Goal: Task Accomplishment & Management: Manage account settings

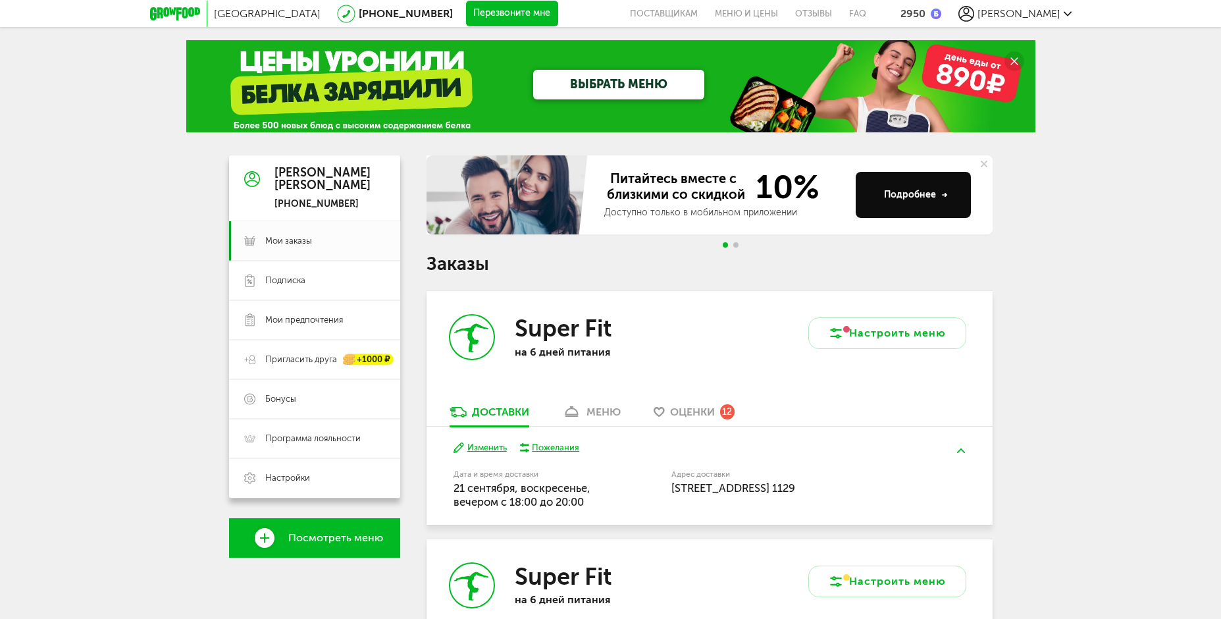
click at [702, 412] on span "Оценки" at bounding box center [692, 411] width 45 height 13
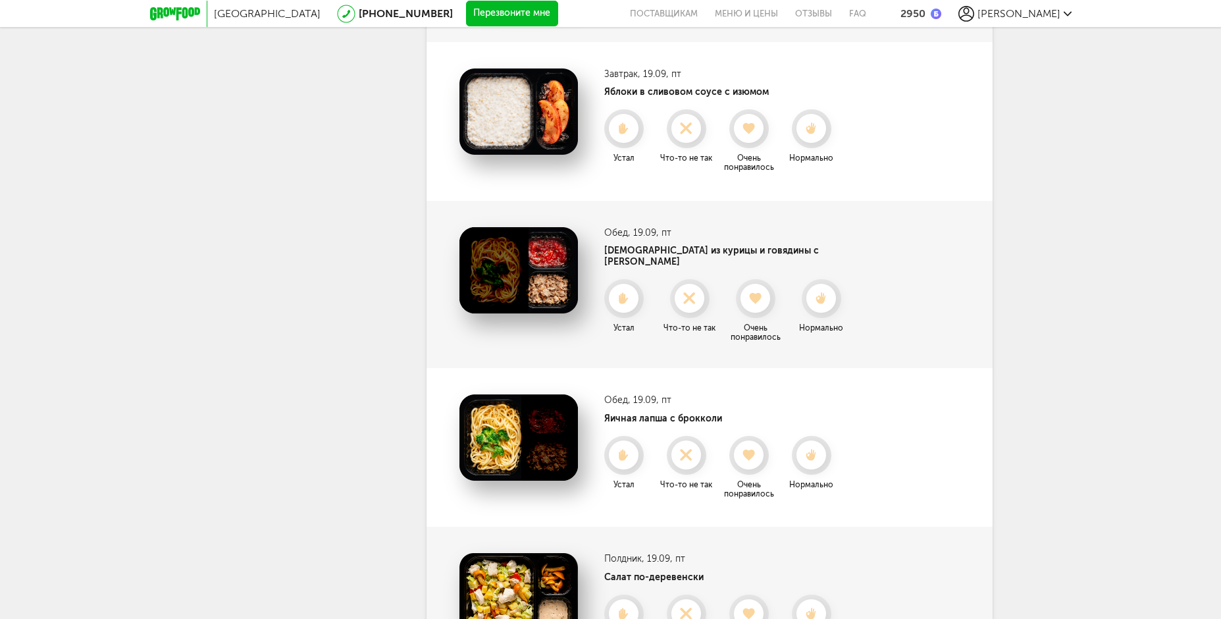
scroll to position [377, 0]
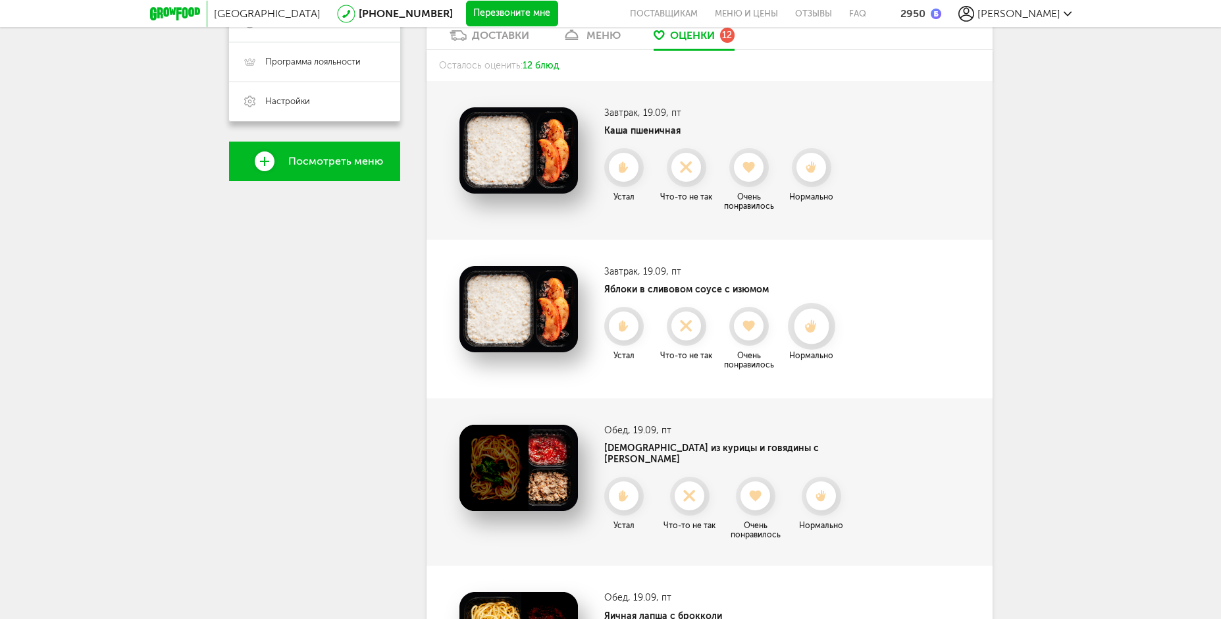
click at [820, 333] on icon at bounding box center [811, 326] width 35 height 14
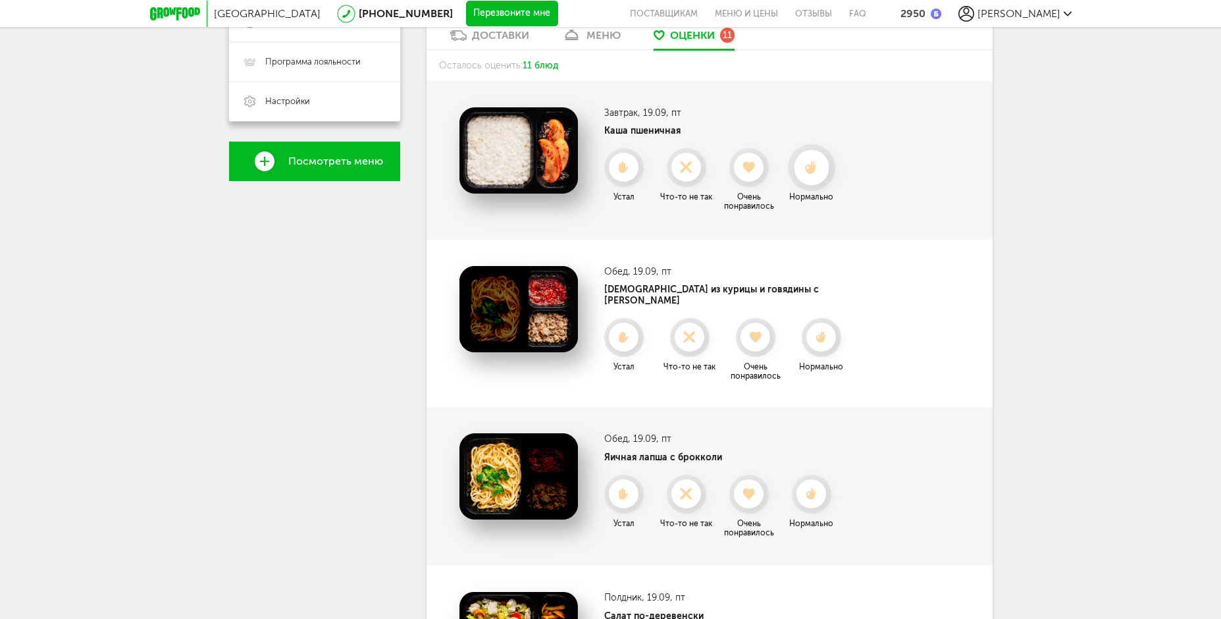
click at [807, 182] on div at bounding box center [811, 167] width 35 height 35
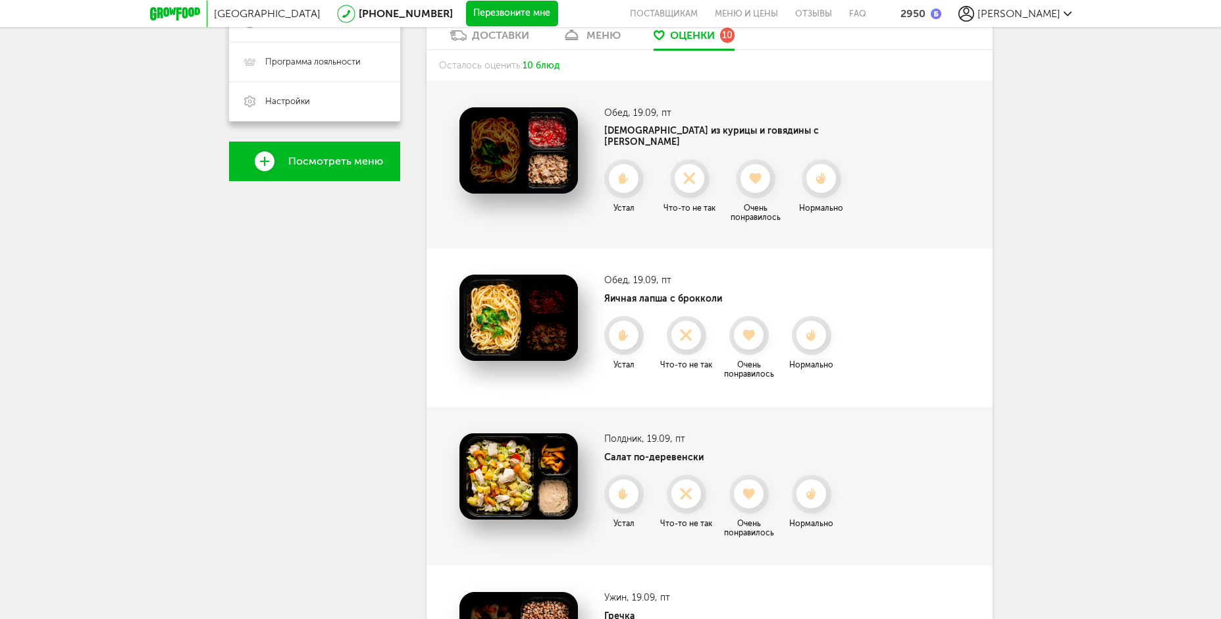
click at [807, 182] on div at bounding box center [820, 178] width 29 height 29
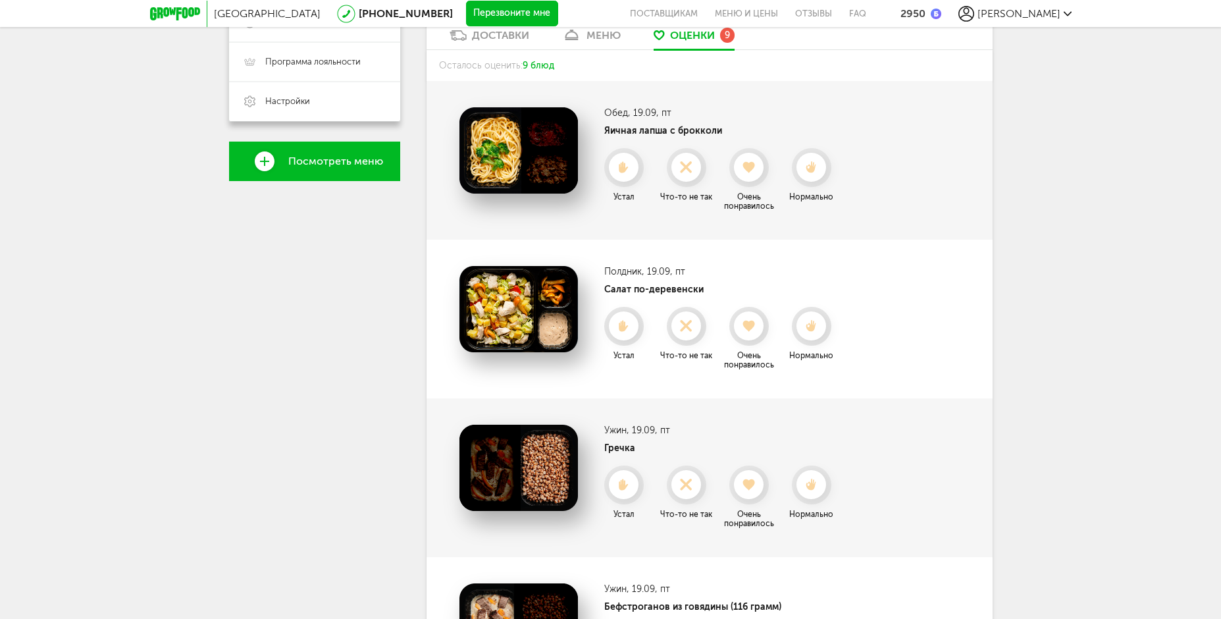
click at [807, 182] on div at bounding box center [810, 167] width 29 height 29
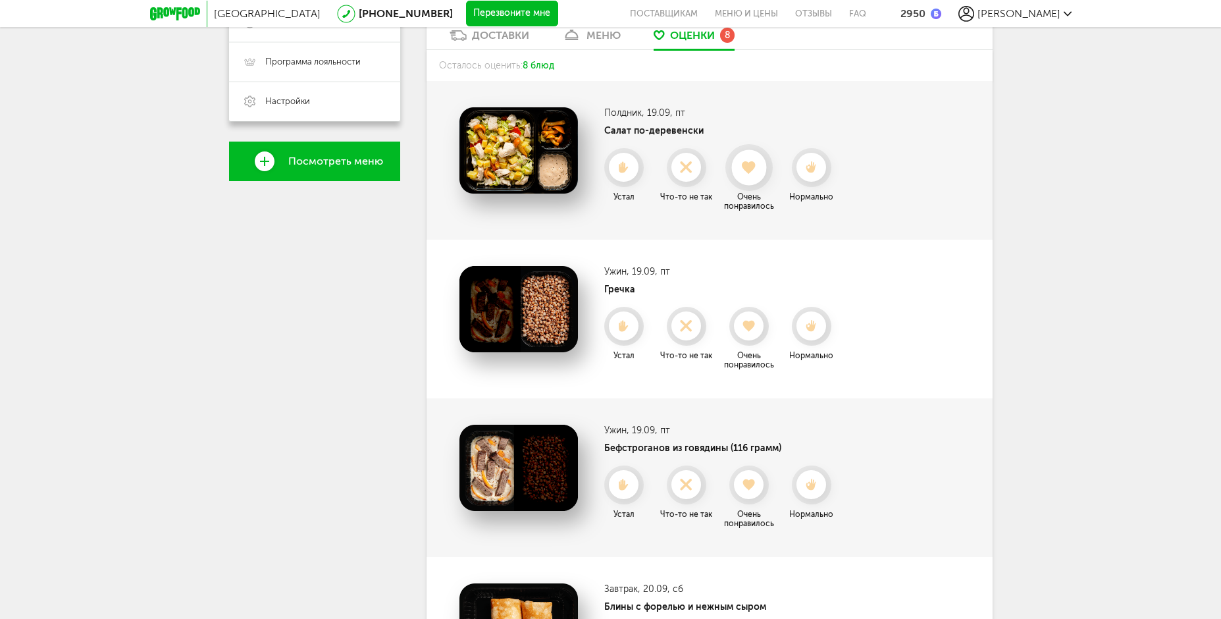
click at [754, 184] on div at bounding box center [748, 167] width 35 height 35
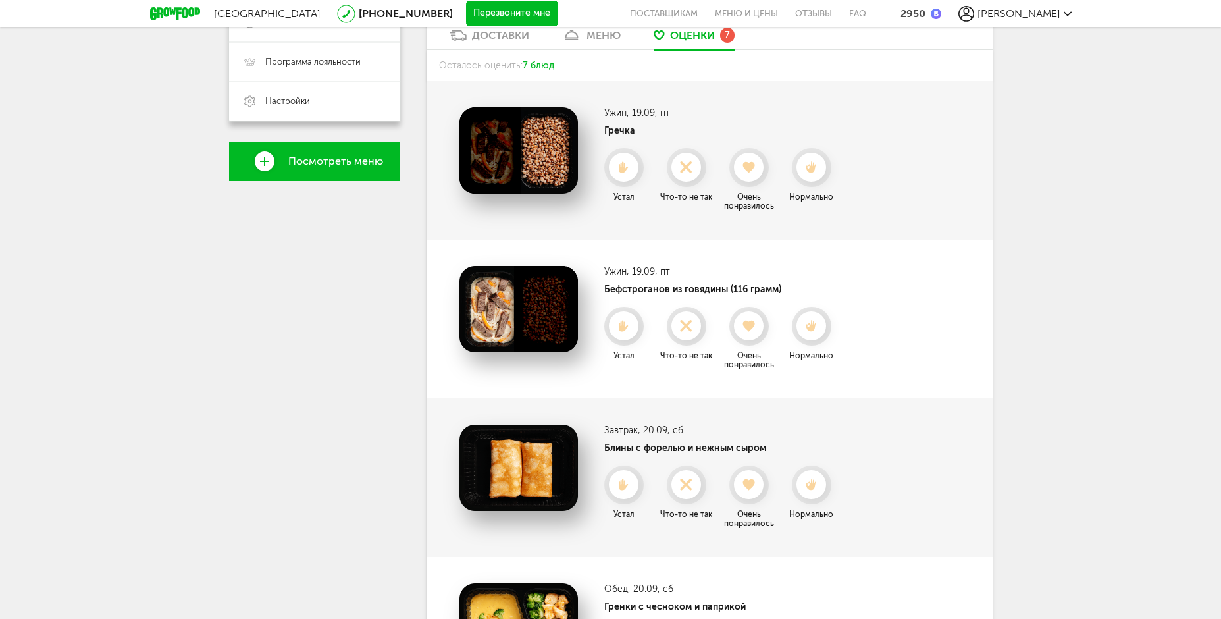
click at [792, 178] on div at bounding box center [811, 167] width 39 height 39
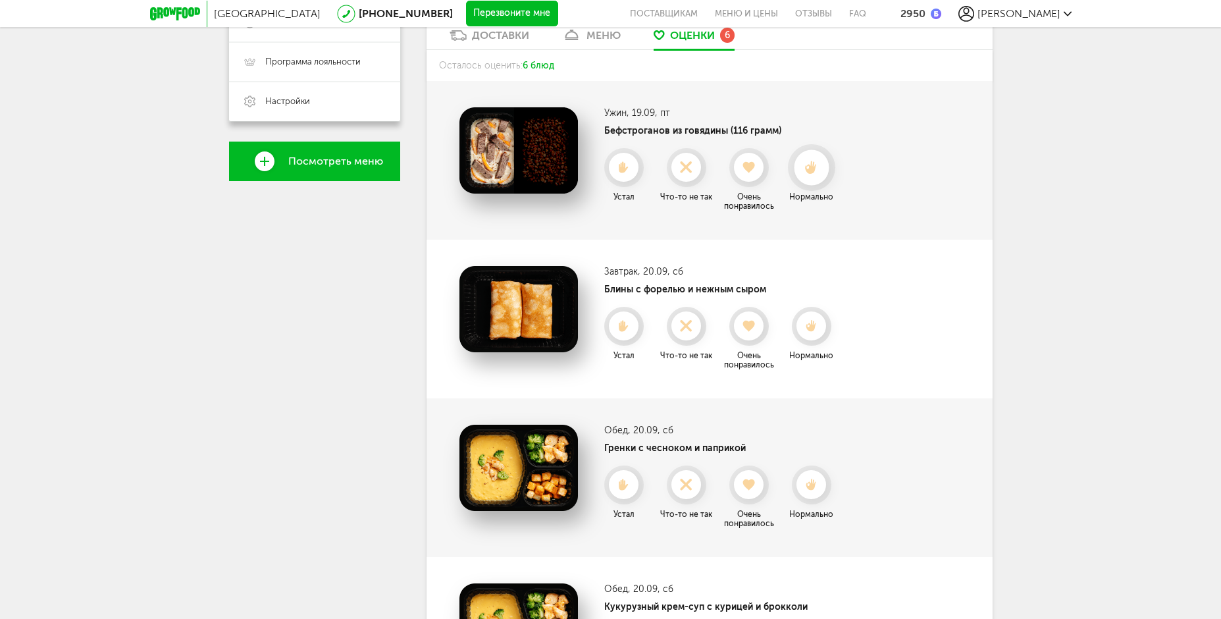
click at [798, 176] on div at bounding box center [811, 167] width 35 height 35
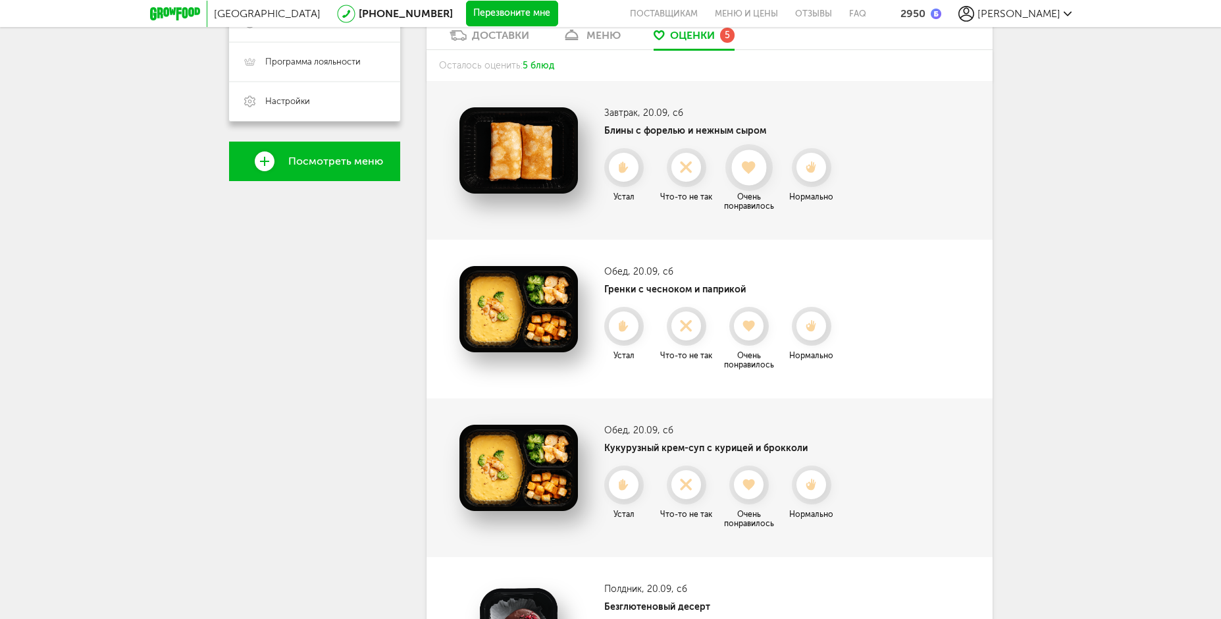
drag, startPoint x: 775, startPoint y: 184, endPoint x: 766, endPoint y: 184, distance: 9.2
click at [775, 184] on li "Очень понравилось" at bounding box center [748, 179] width 59 height 63
click at [756, 182] on div at bounding box center [748, 167] width 35 height 35
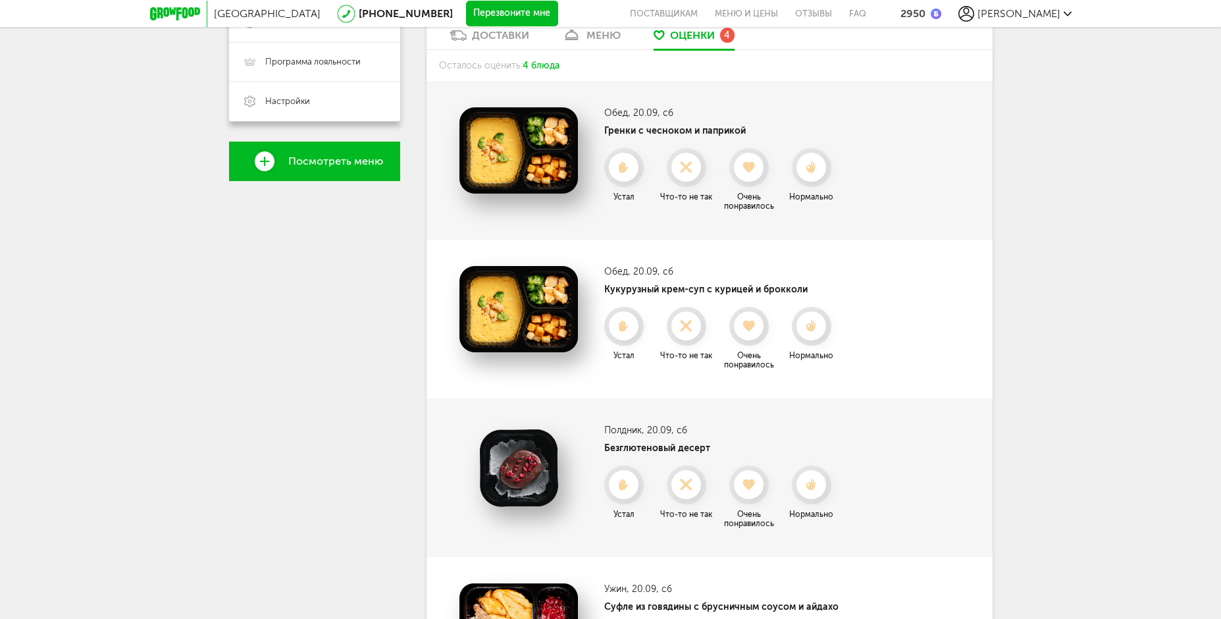
click at [756, 182] on div at bounding box center [748, 167] width 29 height 29
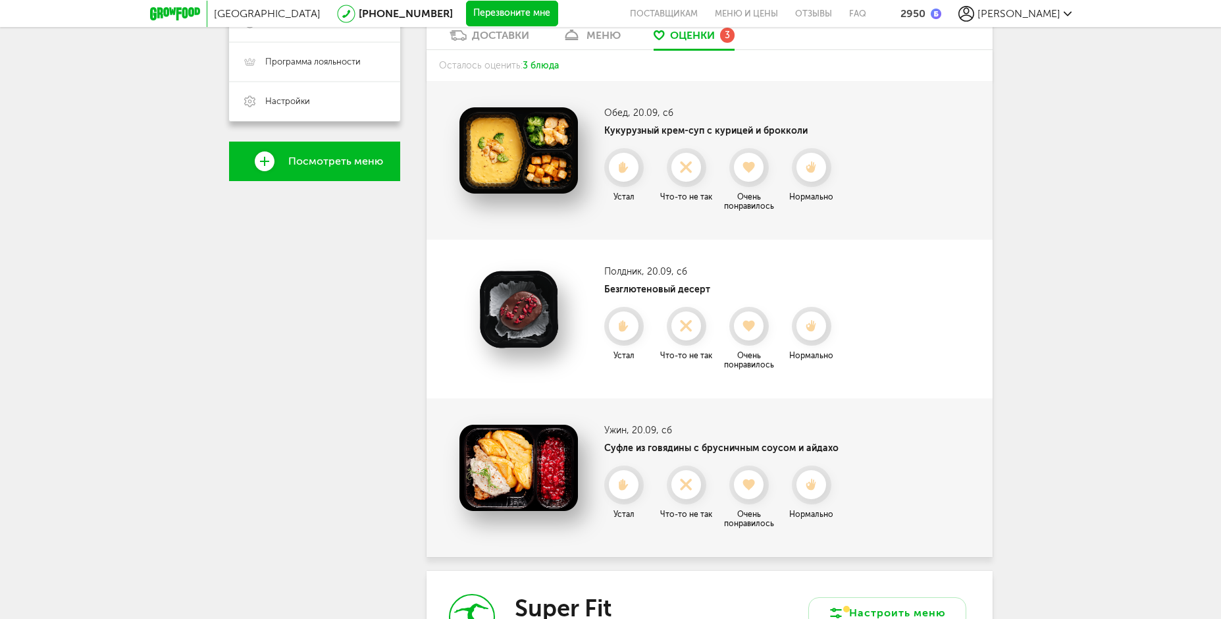
click at [756, 182] on div at bounding box center [748, 167] width 29 height 29
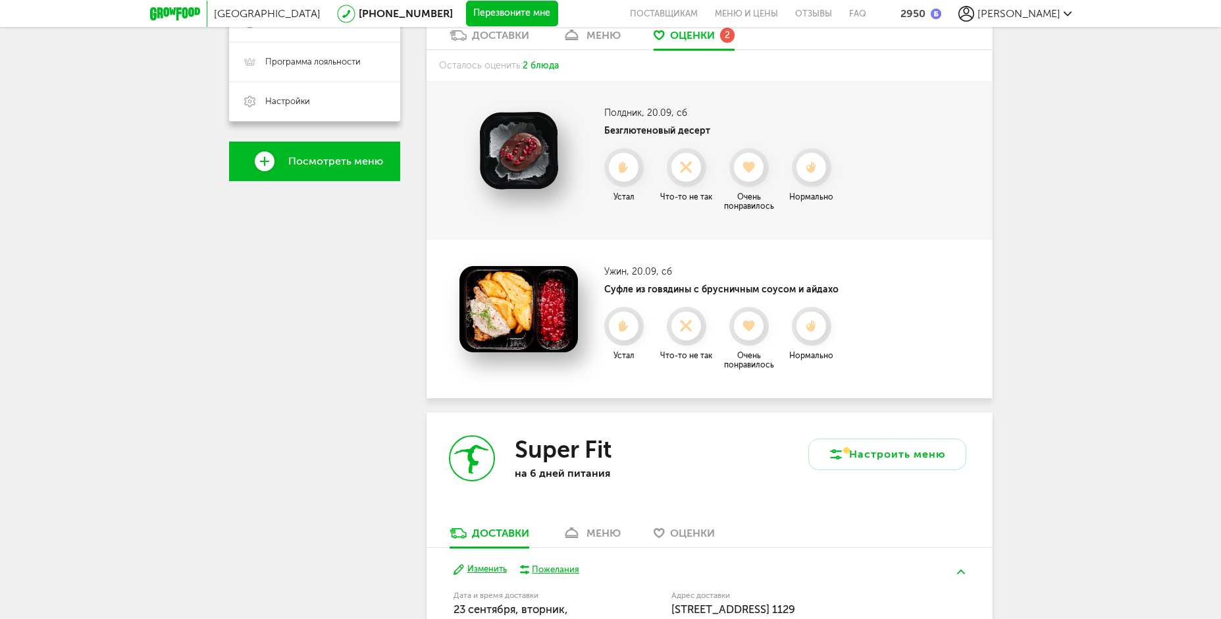
click at [756, 182] on div at bounding box center [748, 167] width 29 height 29
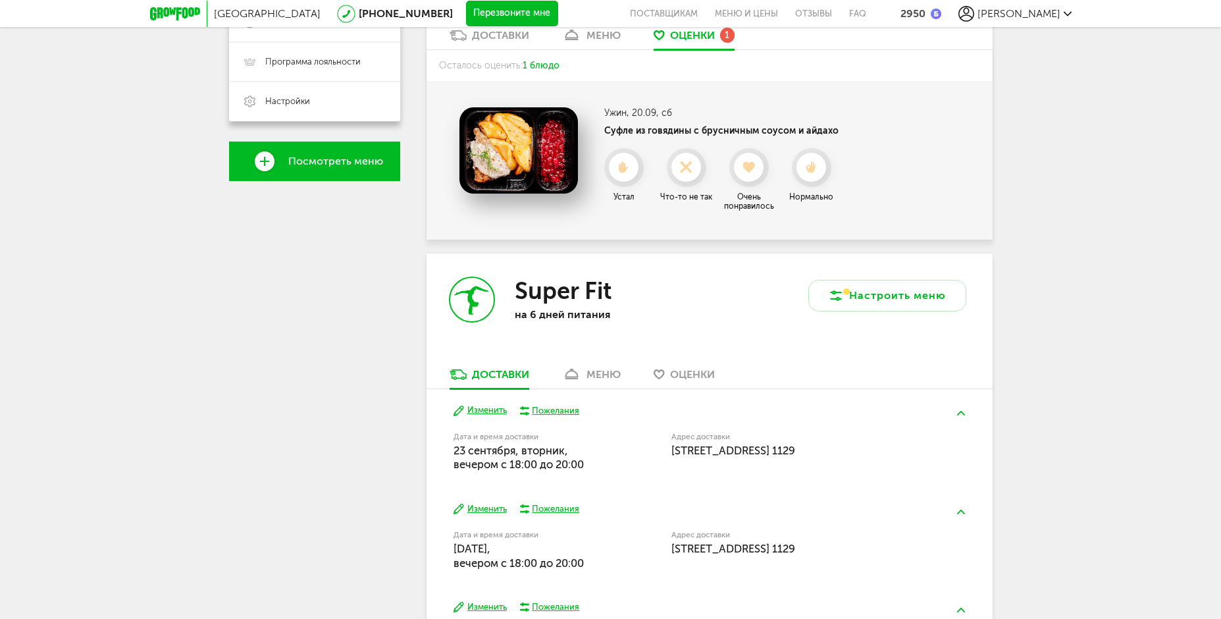
click at [756, 182] on div at bounding box center [748, 167] width 29 height 29
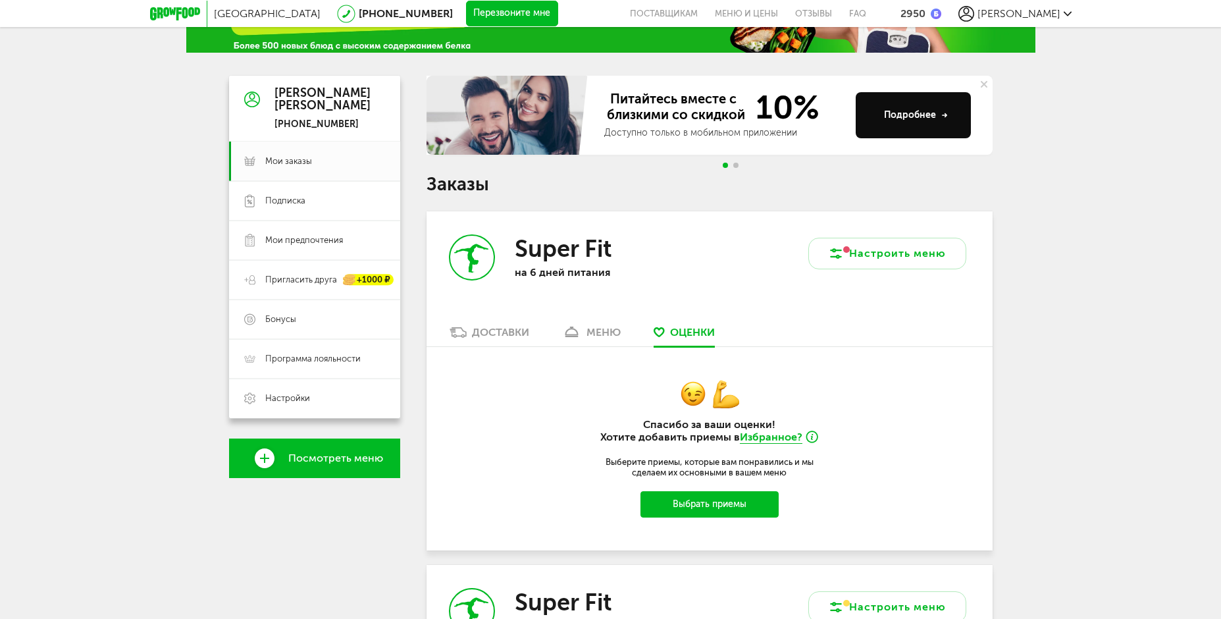
scroll to position [62, 0]
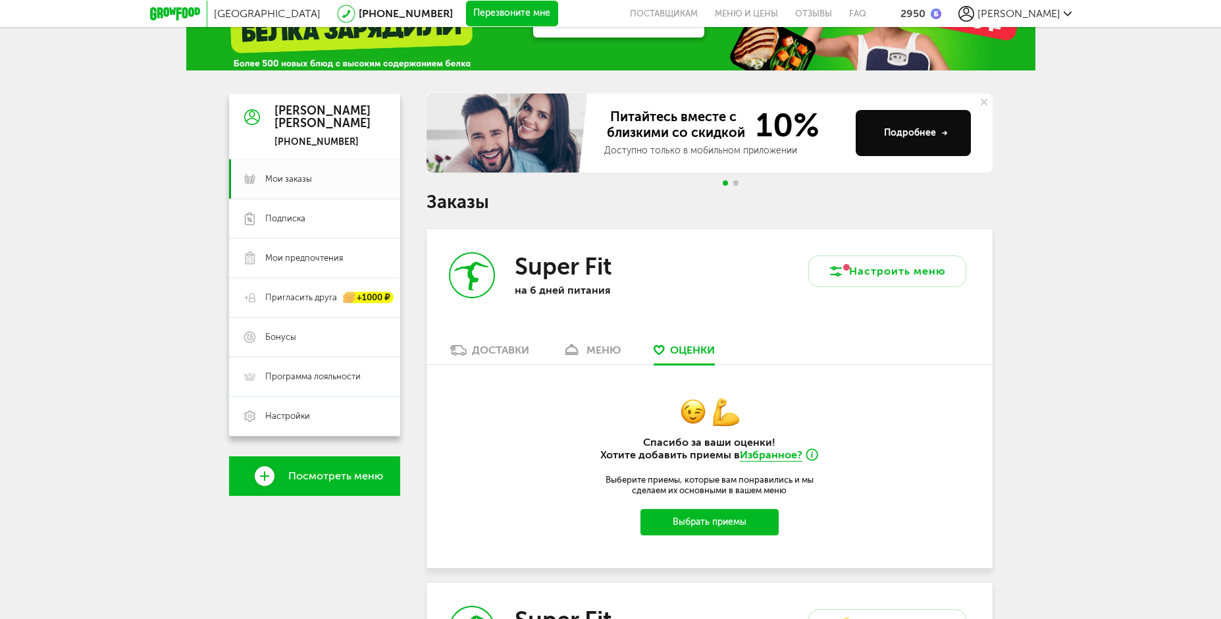
click at [520, 347] on div "Доставки" at bounding box center [500, 350] width 57 height 13
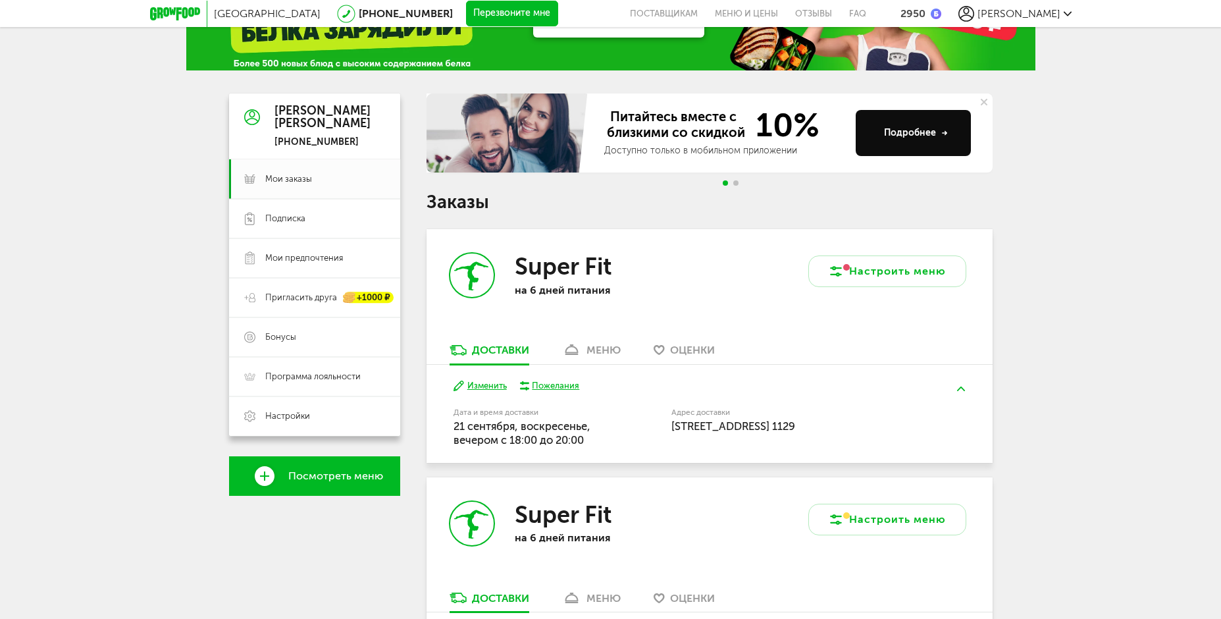
click at [602, 346] on div "меню" at bounding box center [603, 350] width 34 height 13
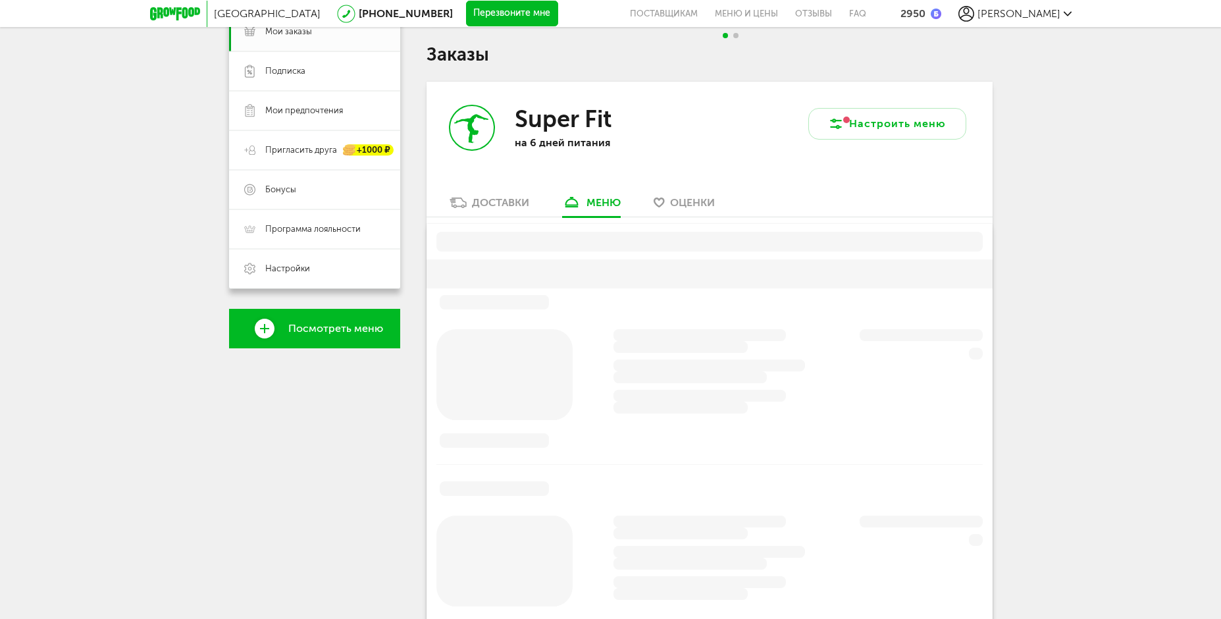
scroll to position [258, 0]
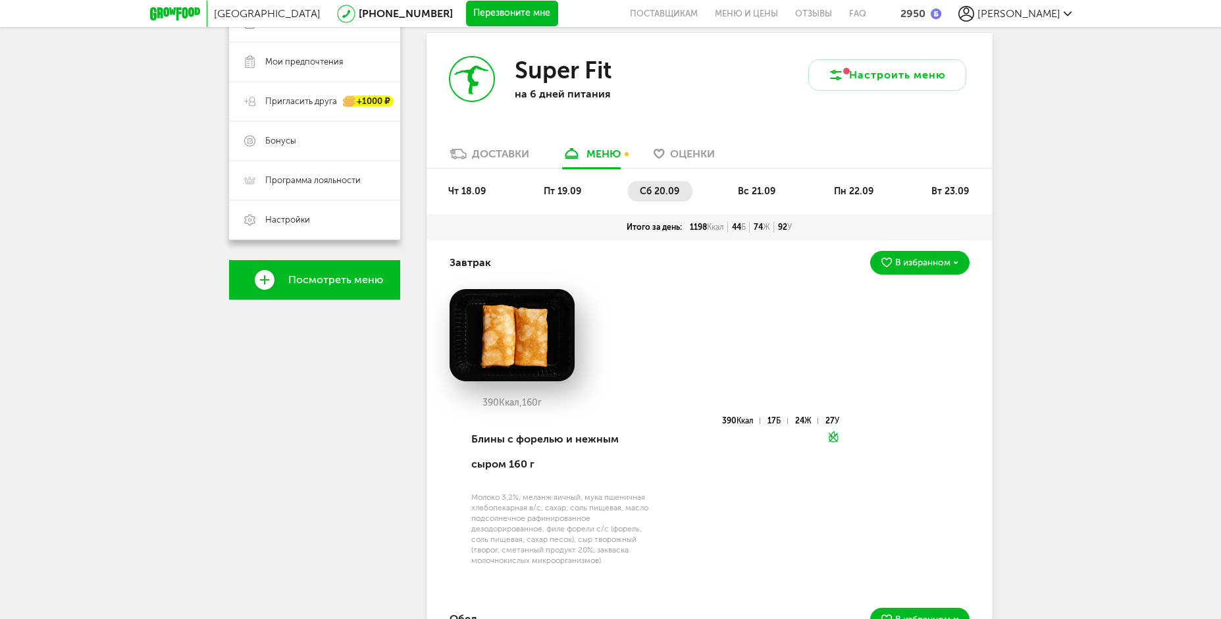
click at [760, 192] on span "вс 21.09" at bounding box center [757, 191] width 38 height 11
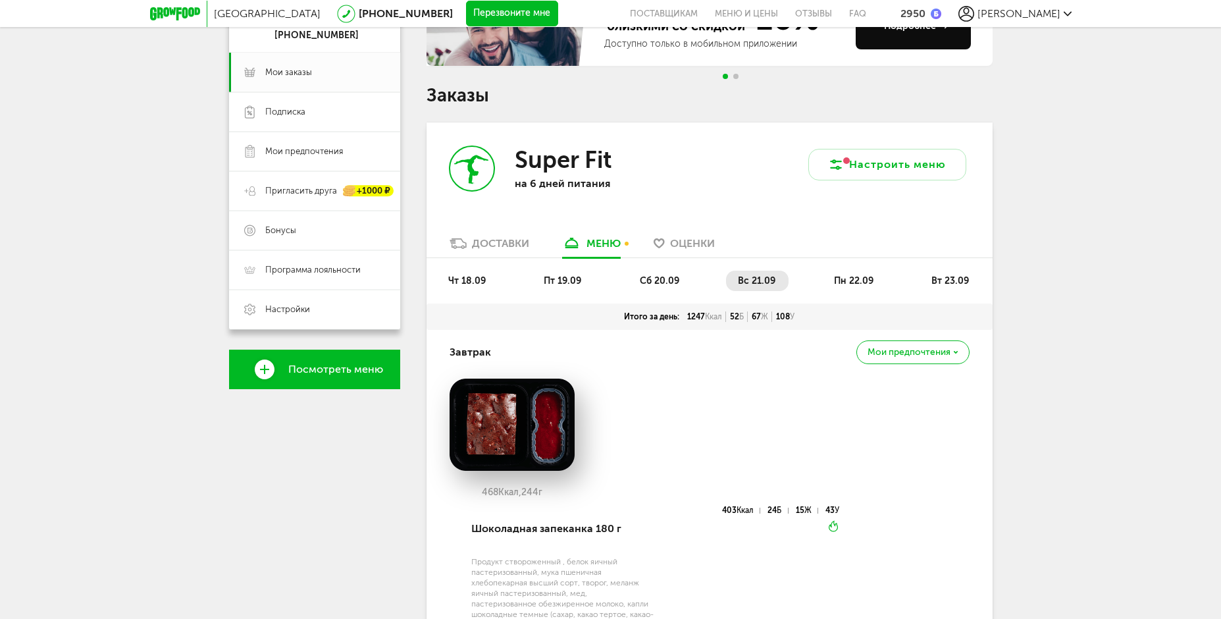
scroll to position [126, 0]
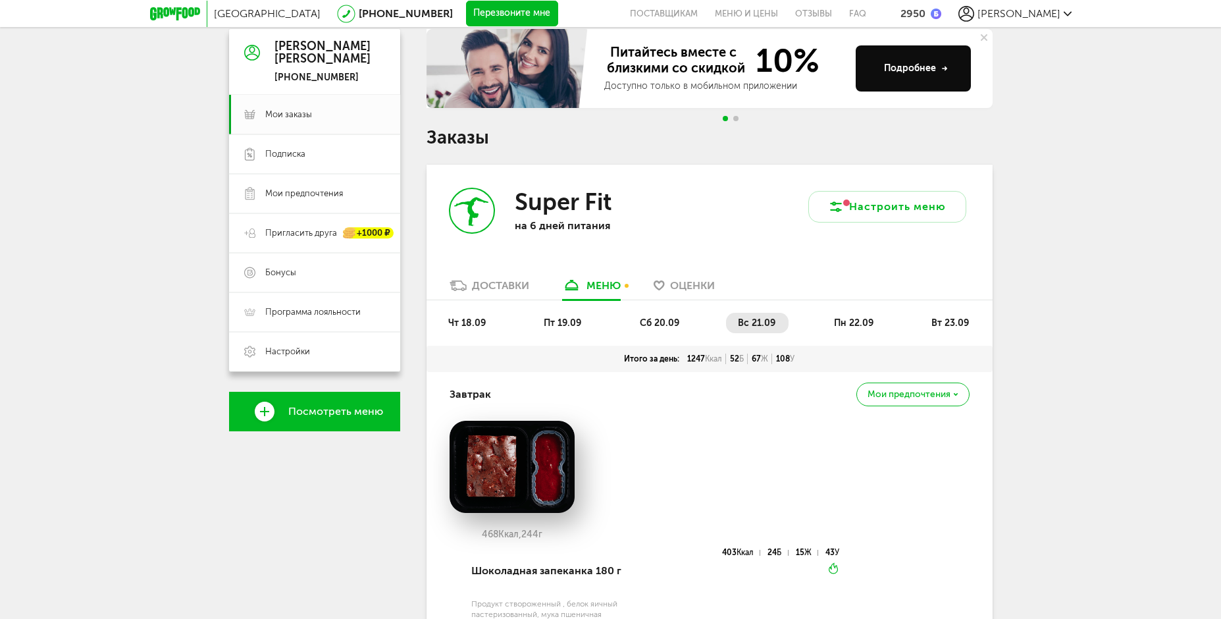
click at [833, 319] on li "пн 22.09" at bounding box center [854, 323] width 65 height 20
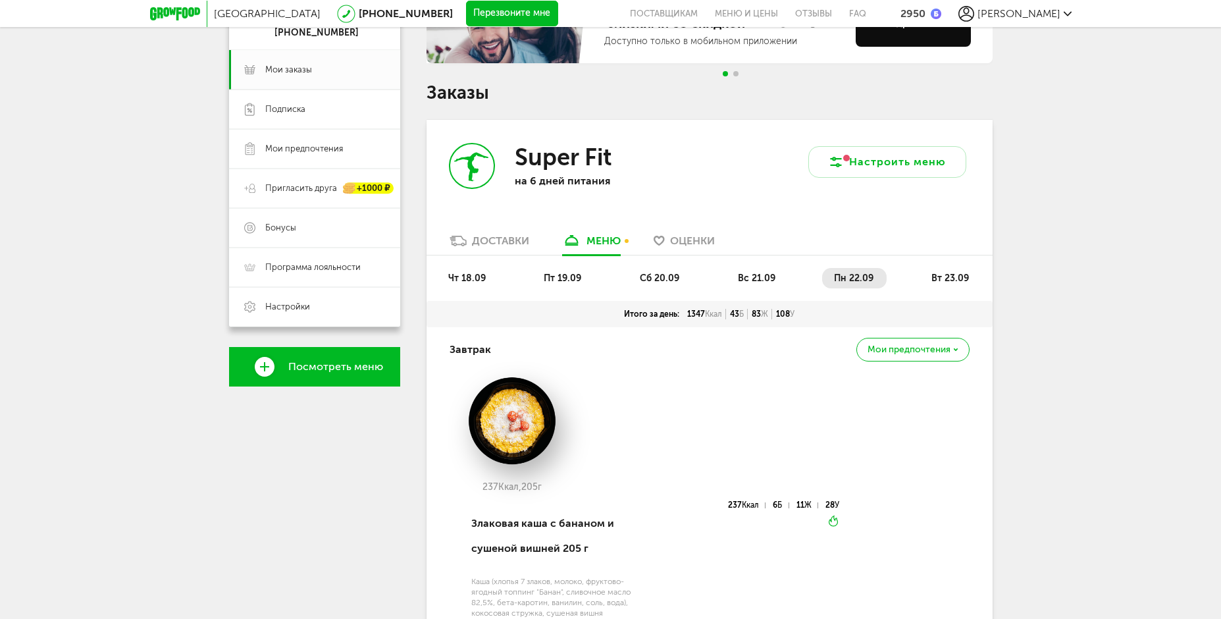
scroll to position [70, 0]
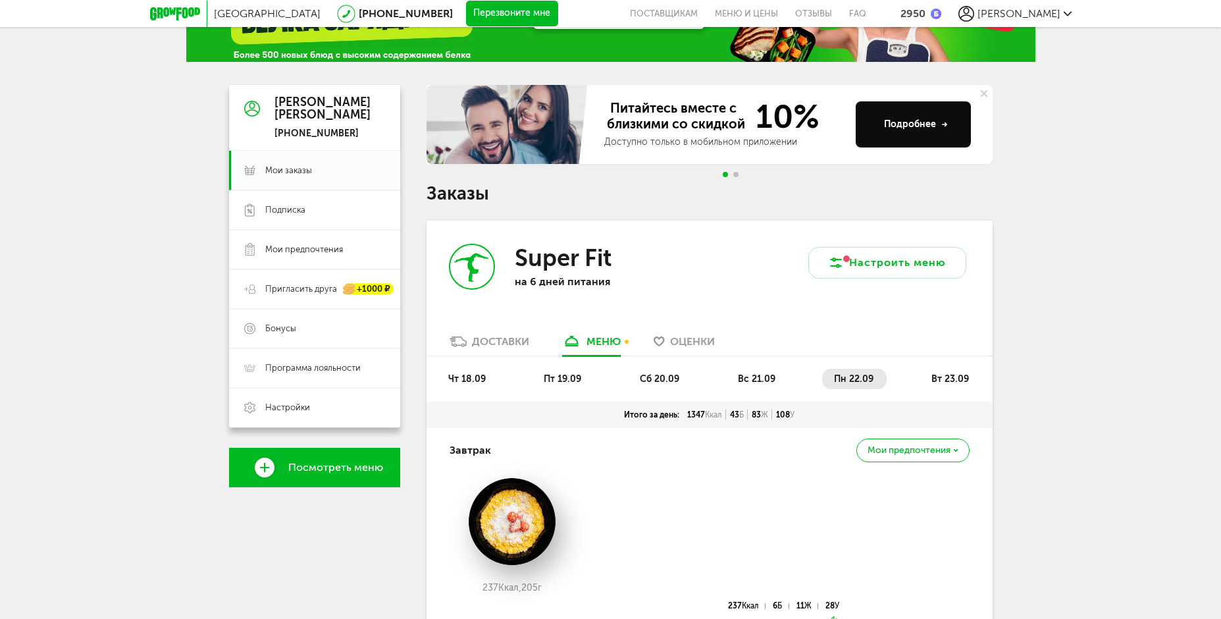
click at [939, 375] on span "вт 23.09" at bounding box center [950, 378] width 38 height 11
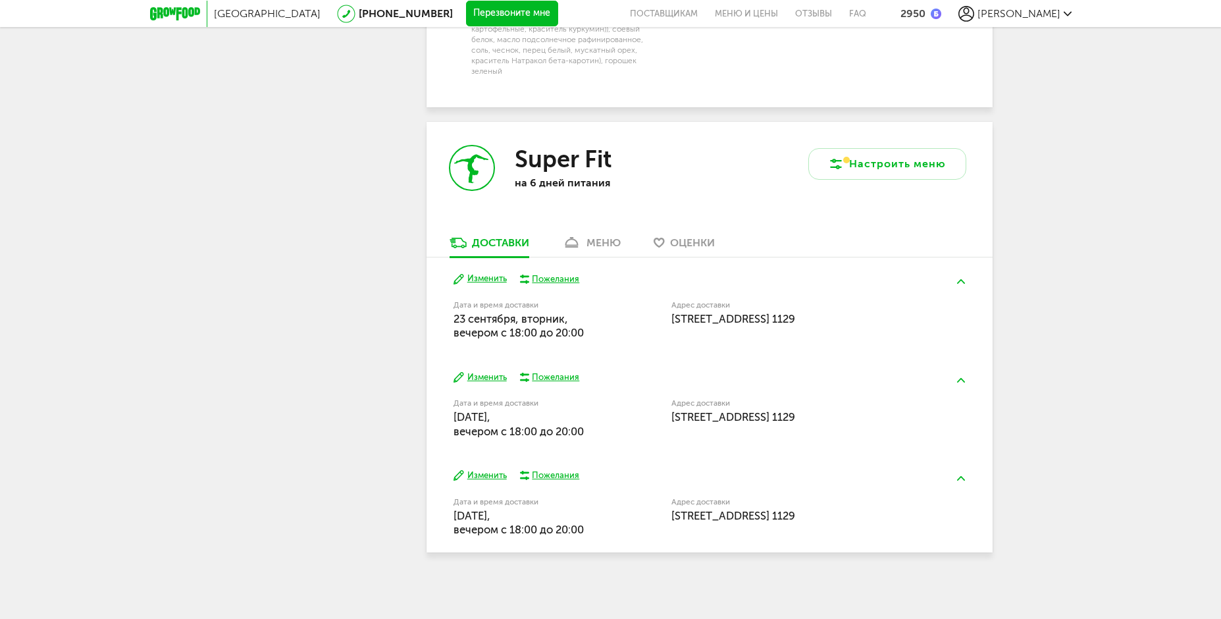
scroll to position [2173, 0]
click at [590, 241] on div "меню" at bounding box center [603, 242] width 34 height 13
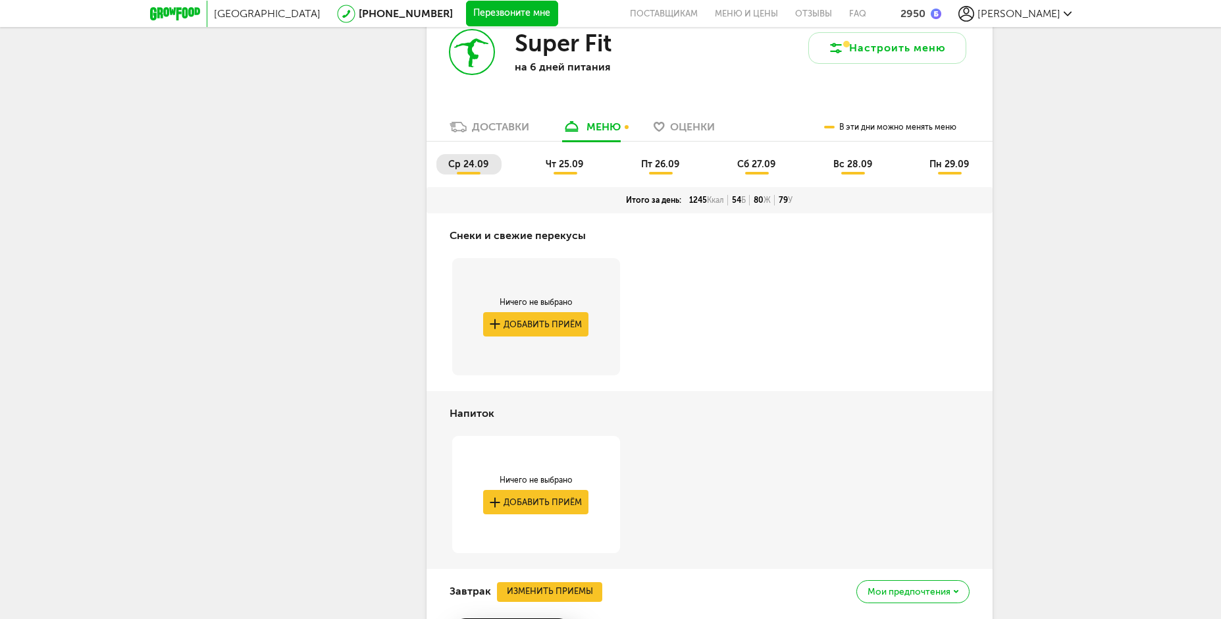
scroll to position [2261, 0]
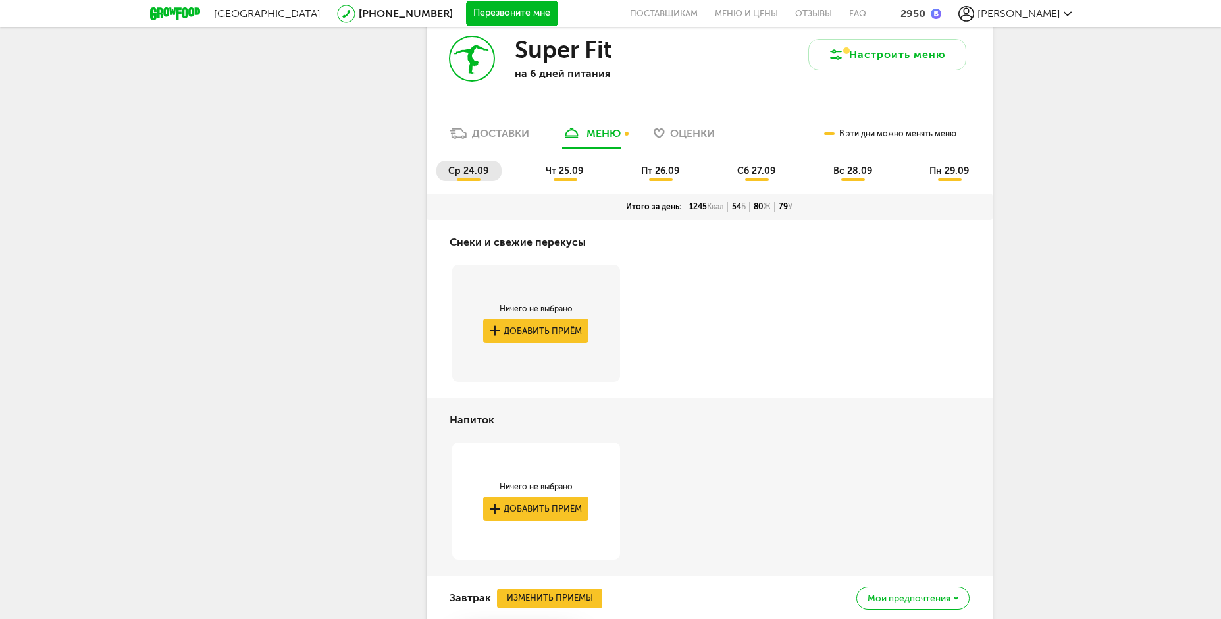
click at [554, 176] on span "чт 25.09" at bounding box center [565, 170] width 38 height 11
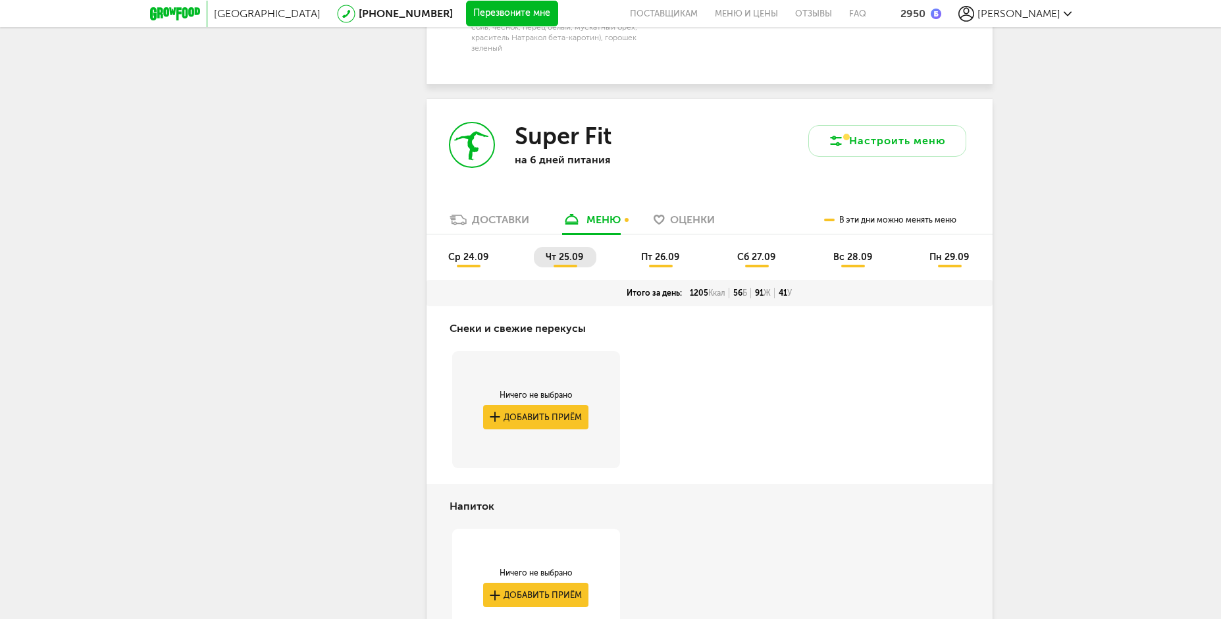
scroll to position [2129, 0]
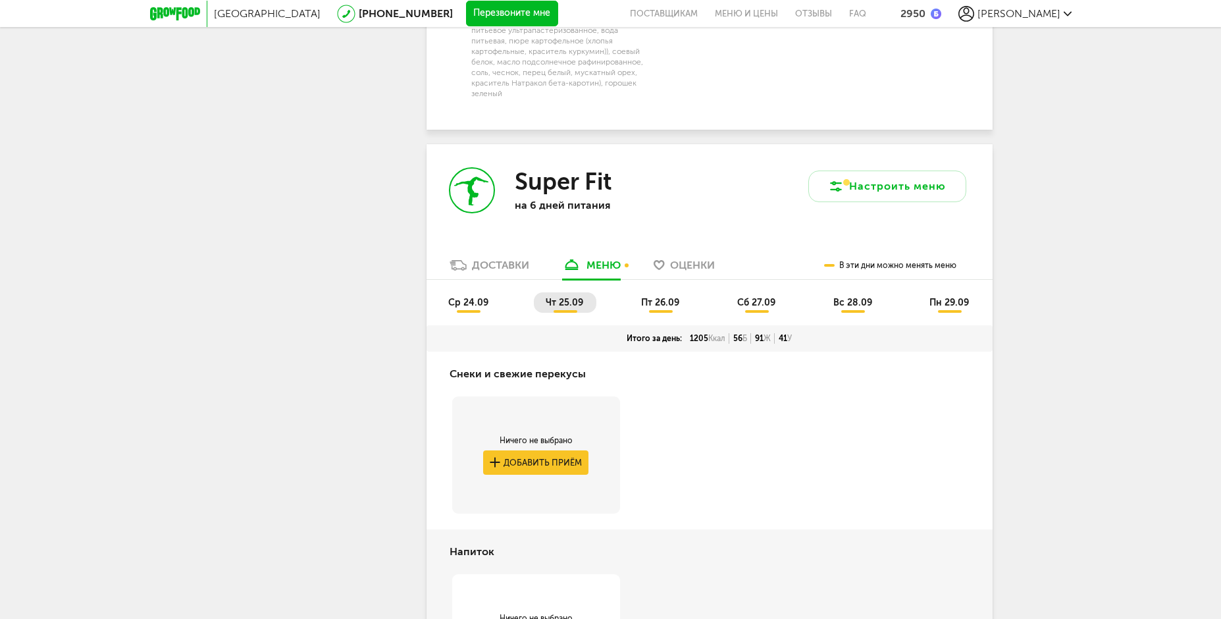
click at [672, 308] on span "пт 26.09" at bounding box center [660, 302] width 38 height 11
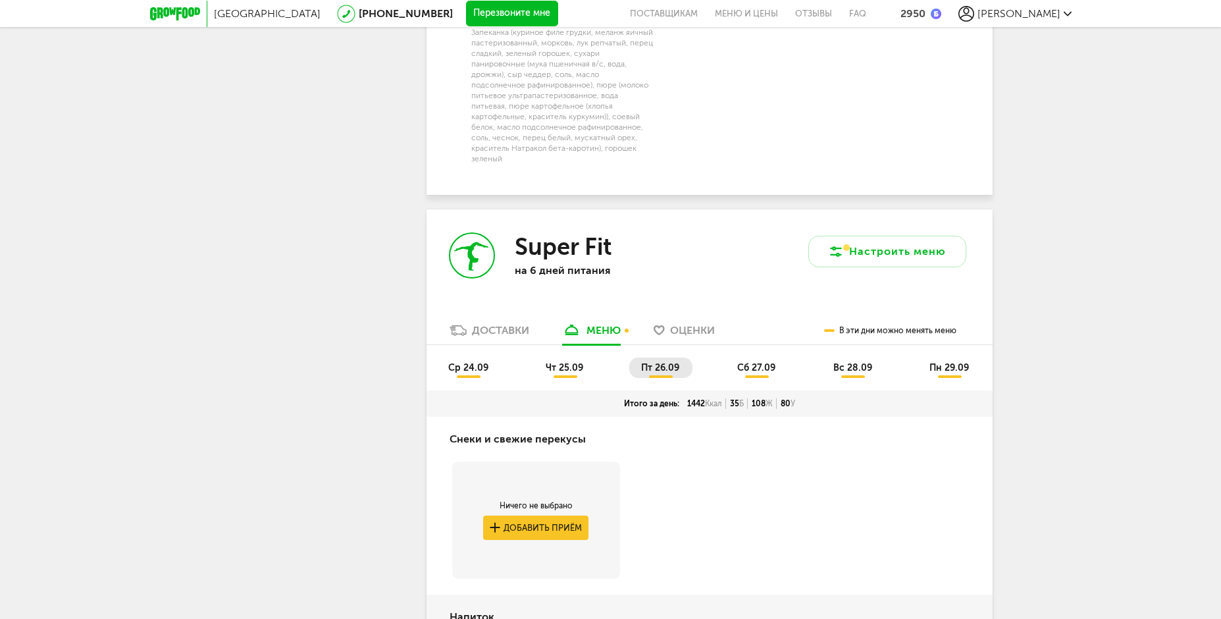
scroll to position [2064, 0]
click at [749, 374] on span "сб 27.09" at bounding box center [756, 368] width 38 height 11
click at [843, 378] on li "вс 28.09" at bounding box center [853, 368] width 64 height 20
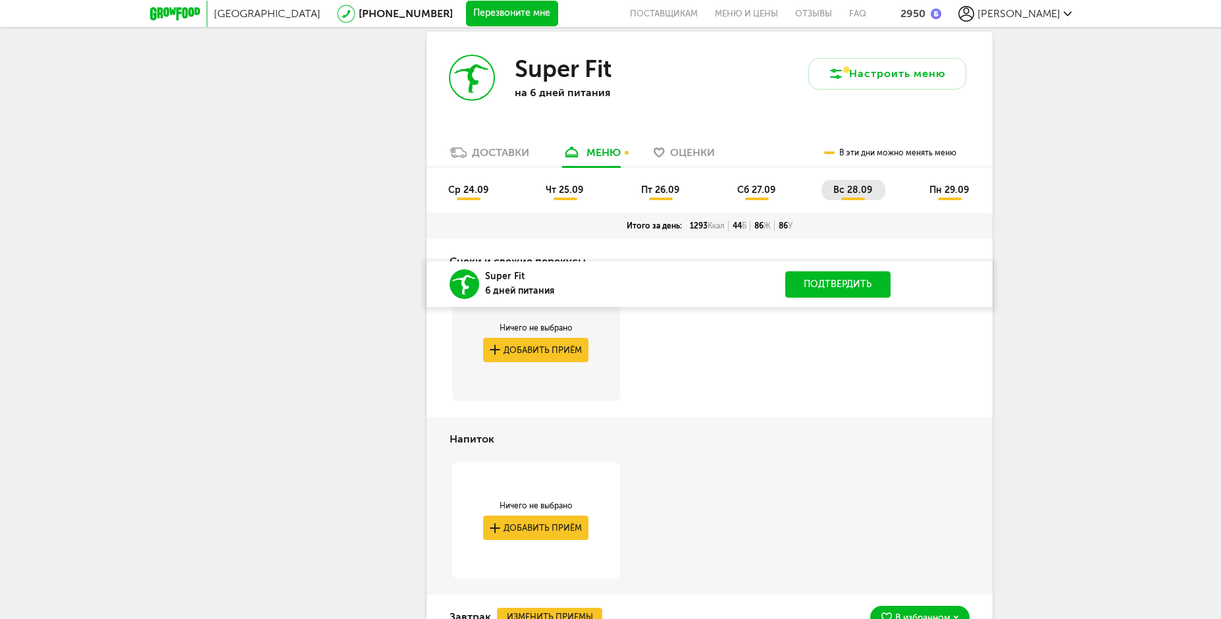
scroll to position [2195, 0]
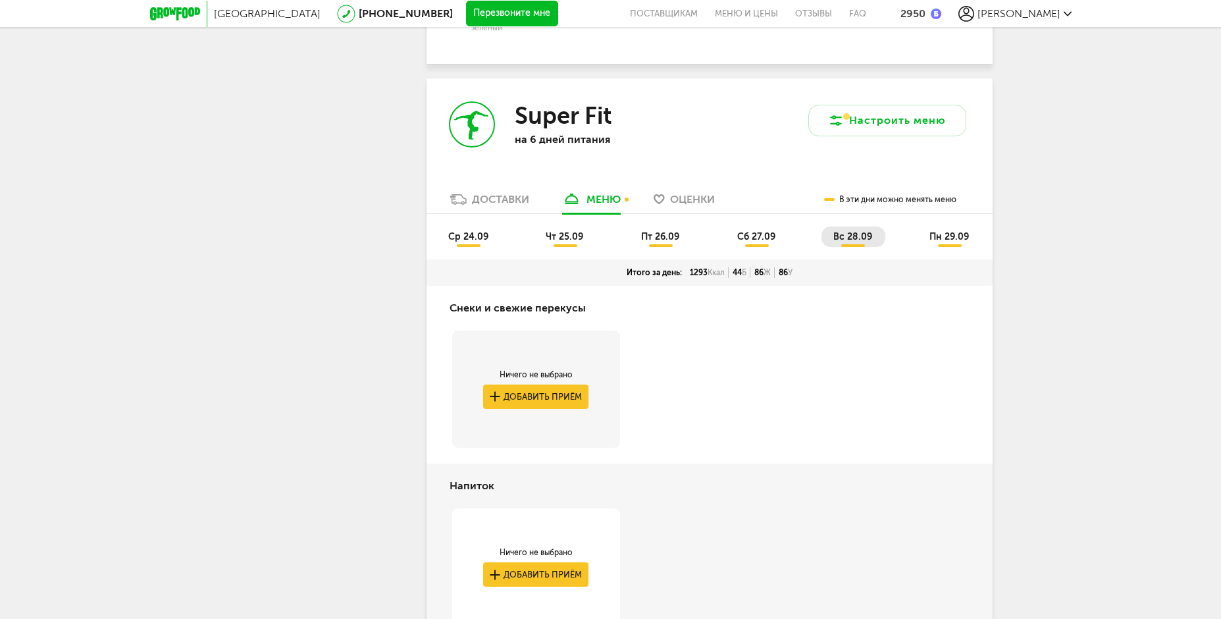
click at [967, 242] on span "пн 29.09" at bounding box center [948, 236] width 39 height 11
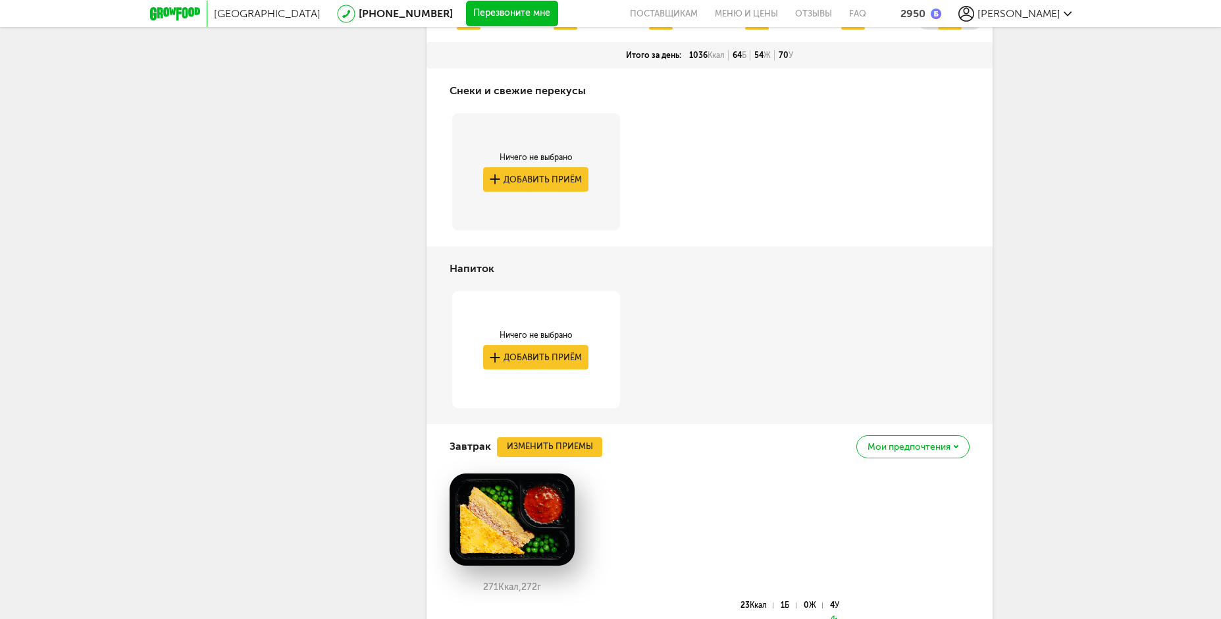
scroll to position [2393, 0]
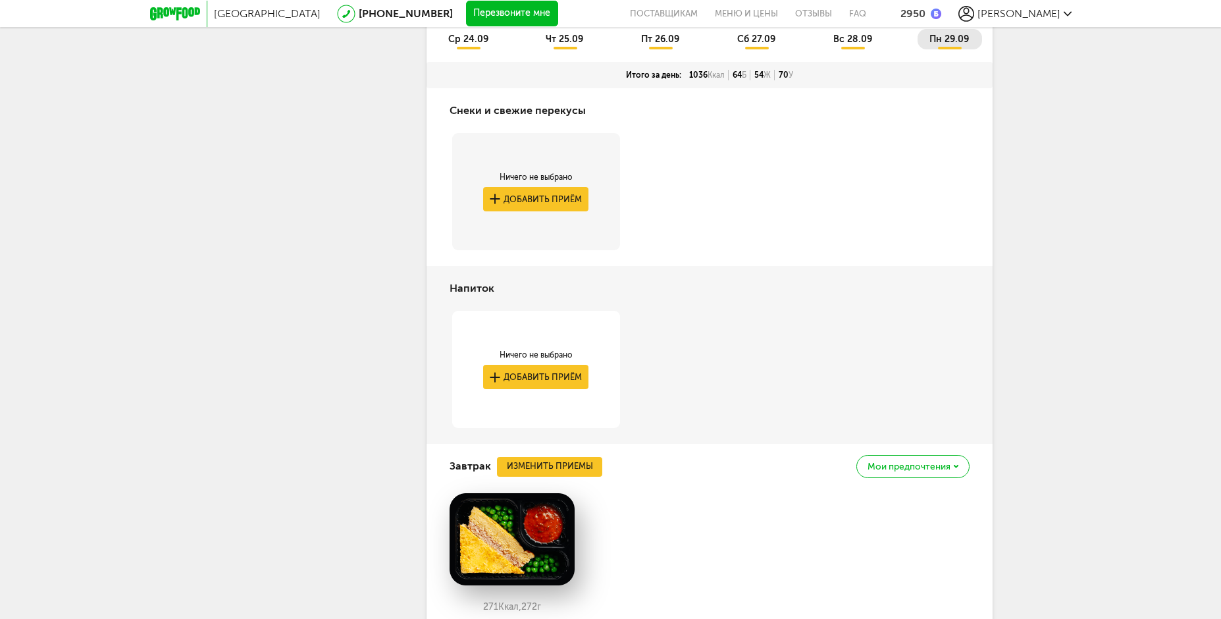
click at [843, 49] on li "вс 28.09" at bounding box center [853, 39] width 64 height 20
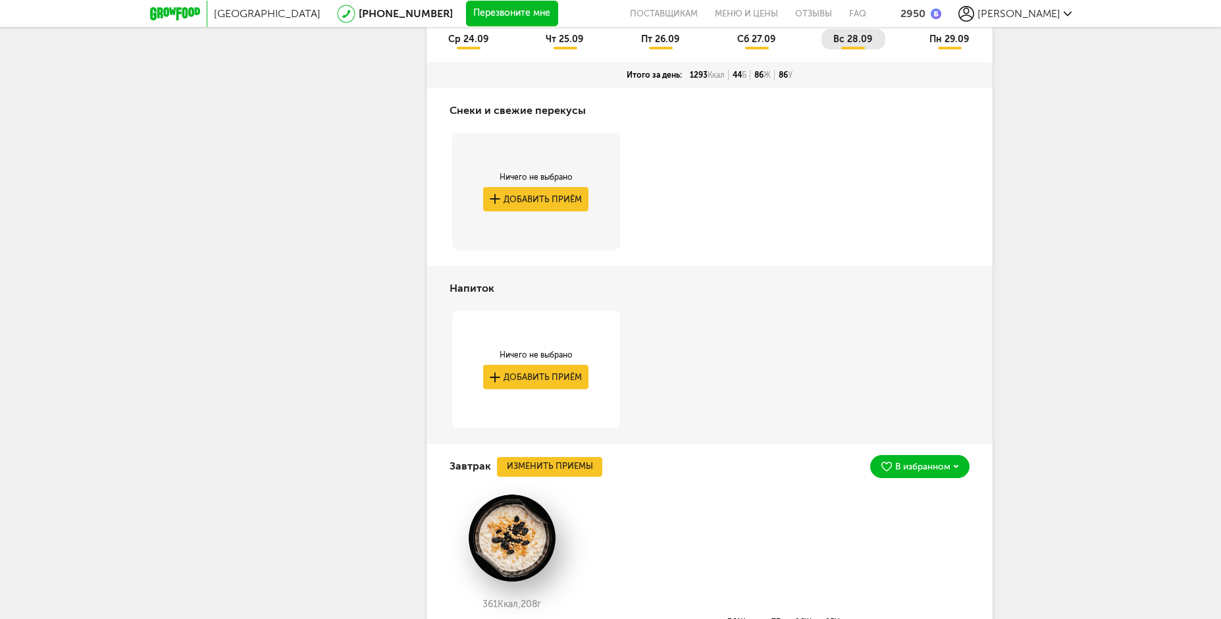
click at [765, 45] on span "сб 27.09" at bounding box center [756, 39] width 38 height 11
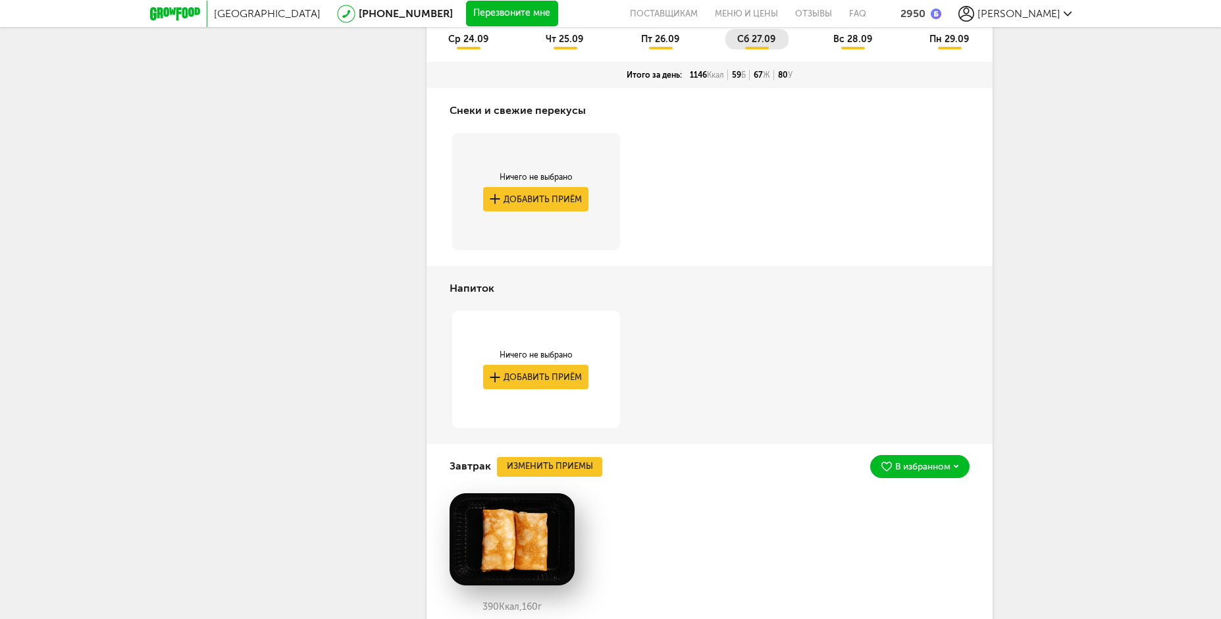
click at [649, 49] on li "пт 26.09" at bounding box center [660, 39] width 63 height 20
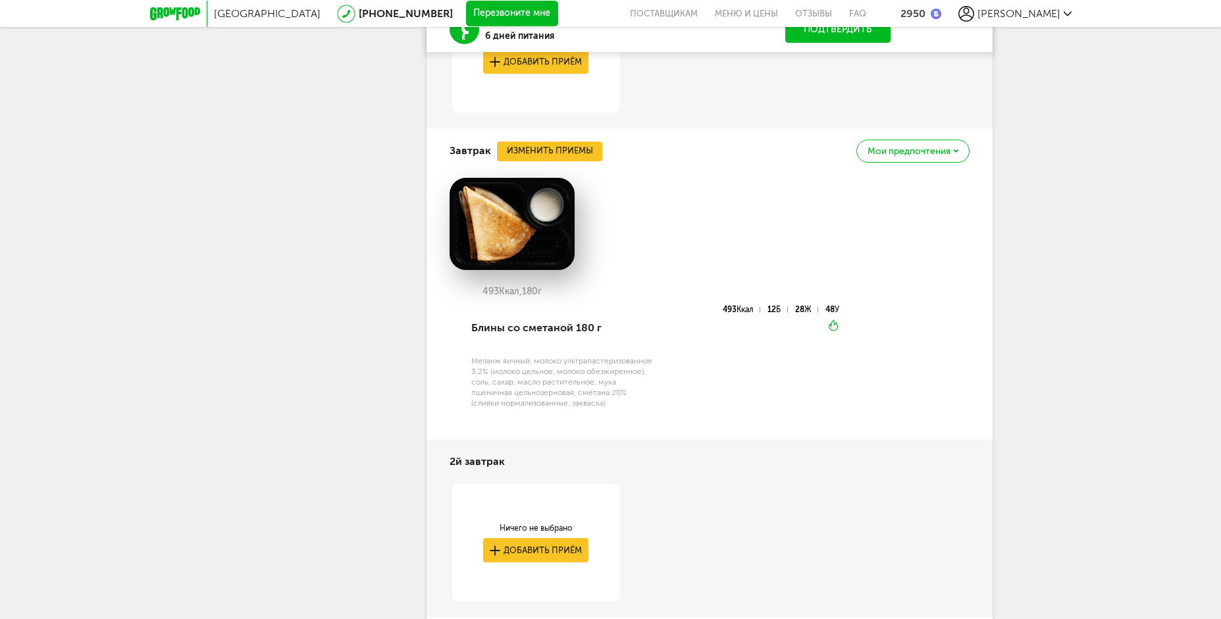
scroll to position [2722, 0]
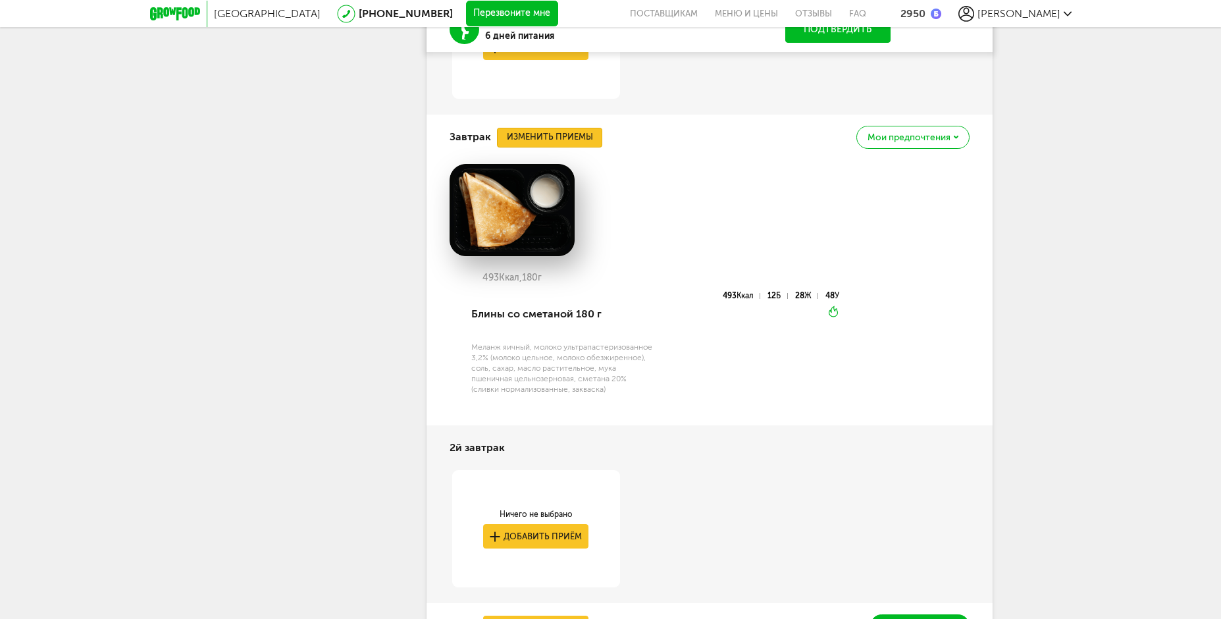
click at [597, 147] on button "Изменить приемы" at bounding box center [549, 138] width 105 height 20
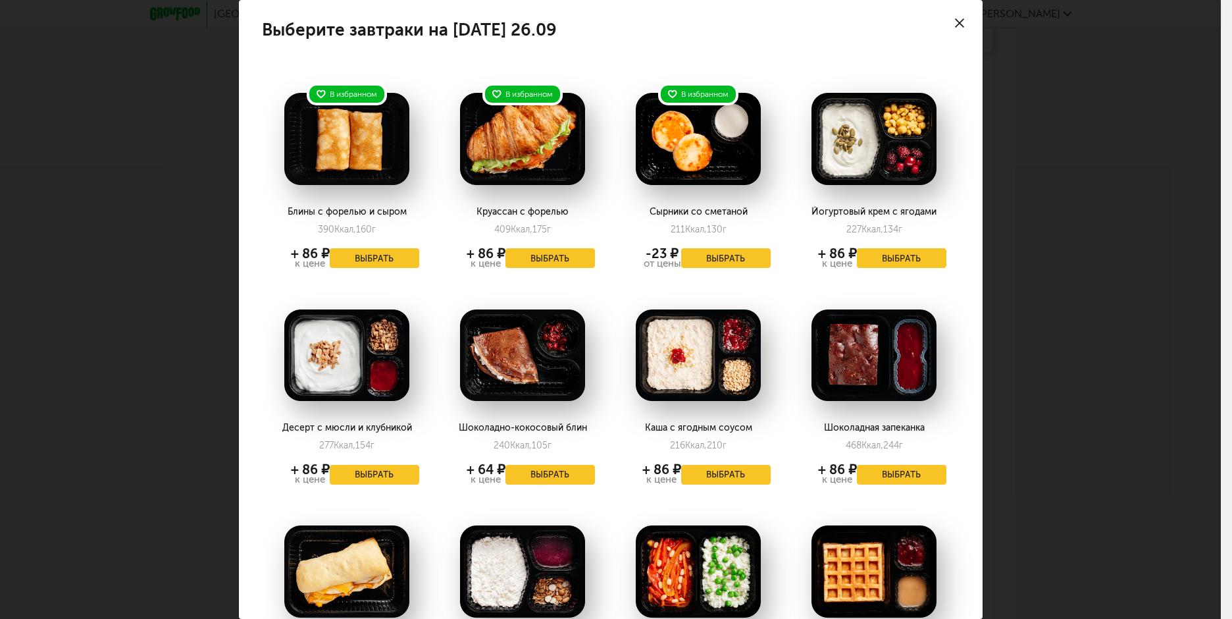
click at [955, 23] on icon at bounding box center [959, 22] width 9 height 9
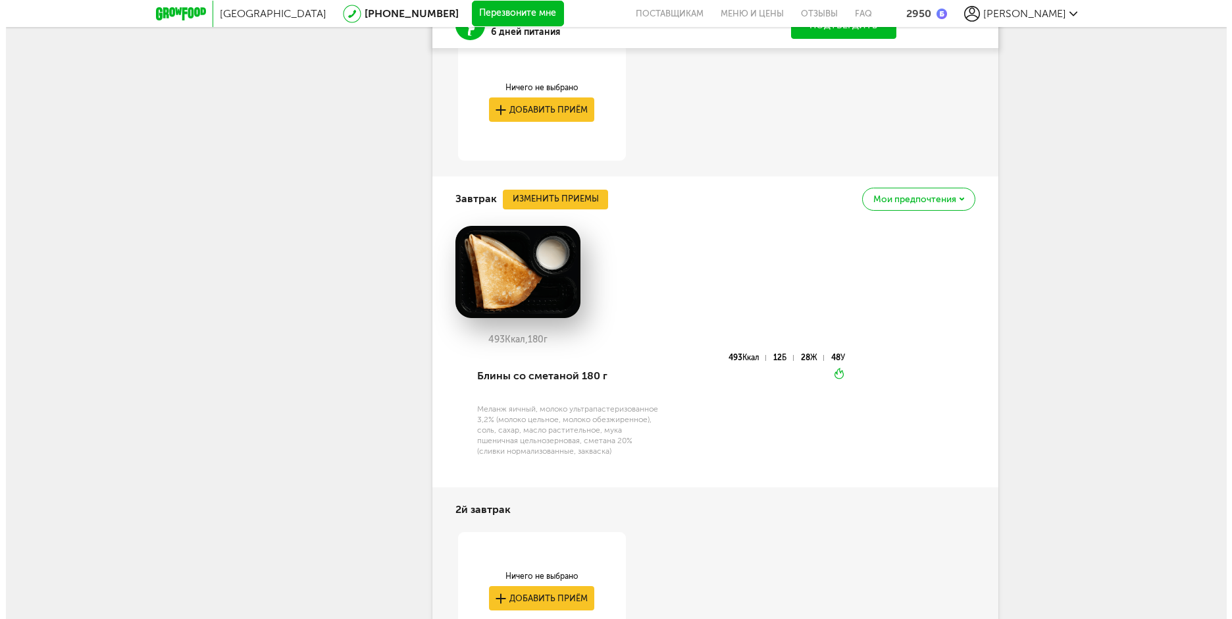
scroll to position [2656, 0]
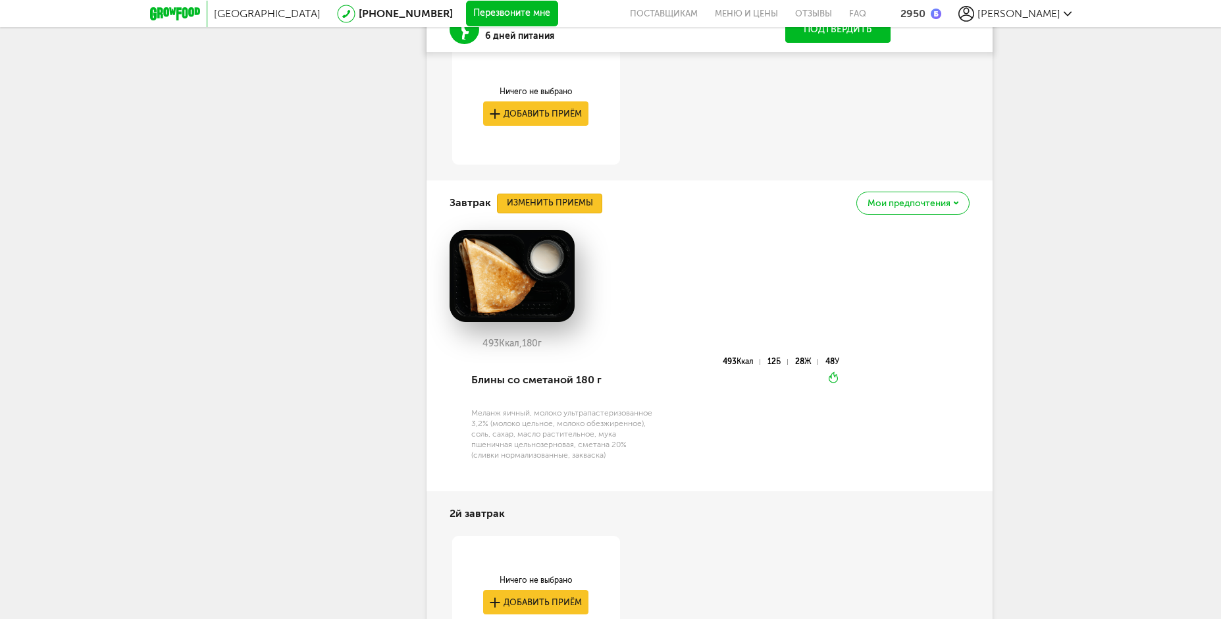
click at [570, 213] on button "Изменить приемы" at bounding box center [549, 204] width 105 height 20
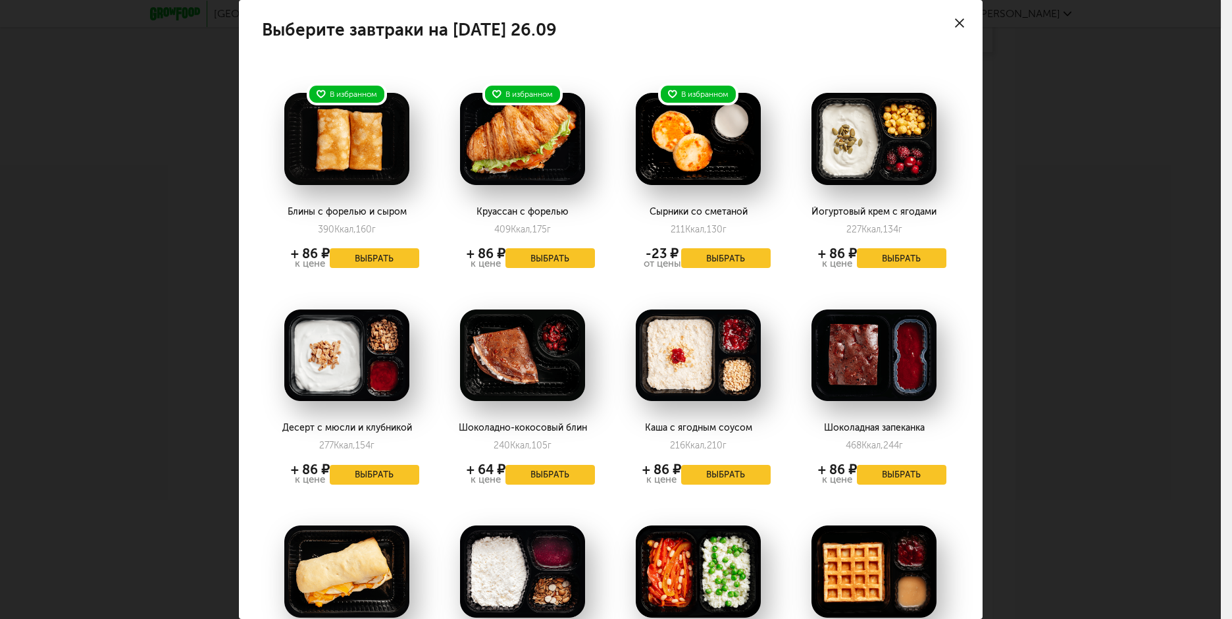
click at [955, 20] on icon at bounding box center [959, 22] width 9 height 9
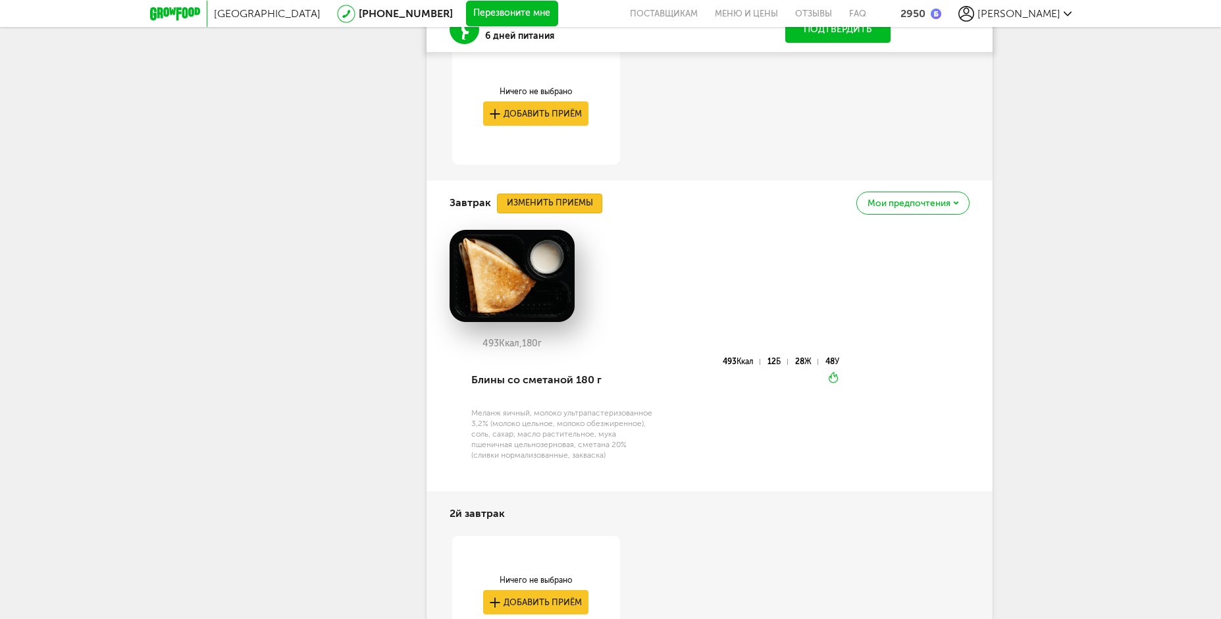
click at [593, 213] on button "Изменить приемы" at bounding box center [549, 204] width 105 height 20
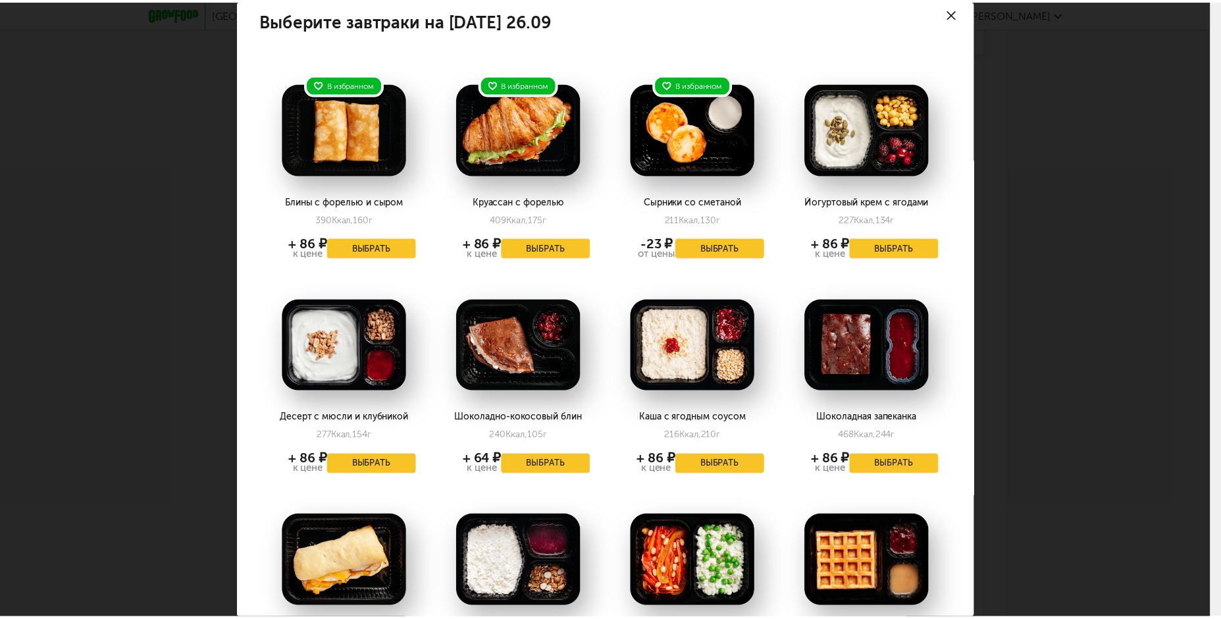
scroll to position [0, 0]
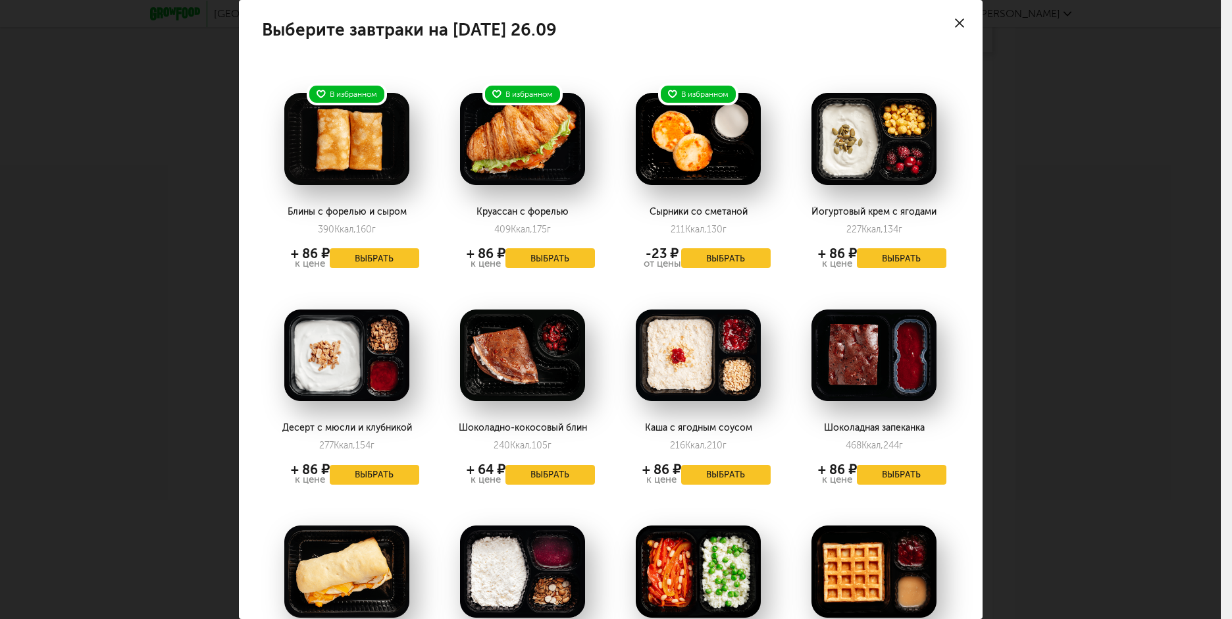
click at [955, 19] on icon at bounding box center [959, 22] width 9 height 9
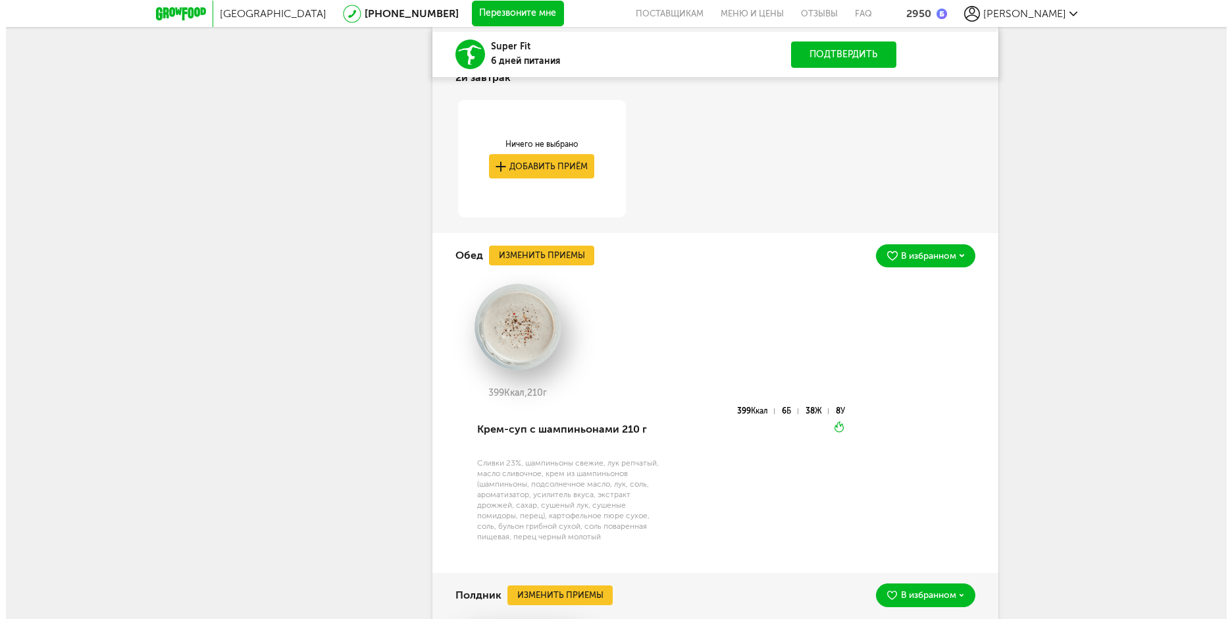
scroll to position [3117, 0]
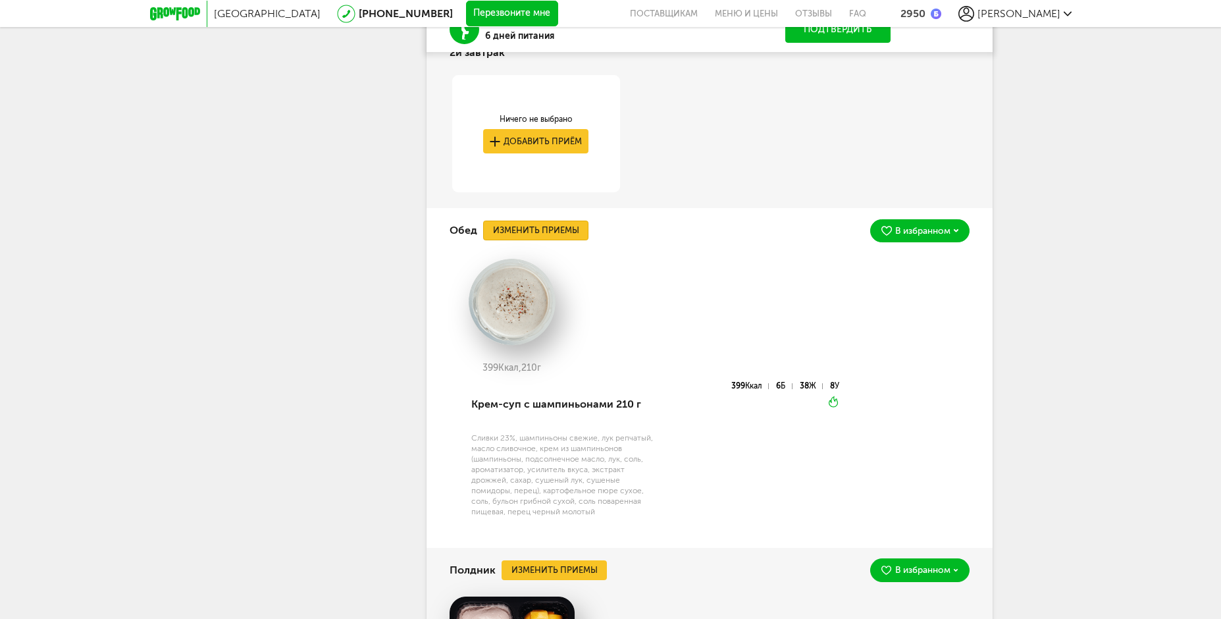
click at [562, 240] on button "Изменить приемы" at bounding box center [535, 231] width 105 height 20
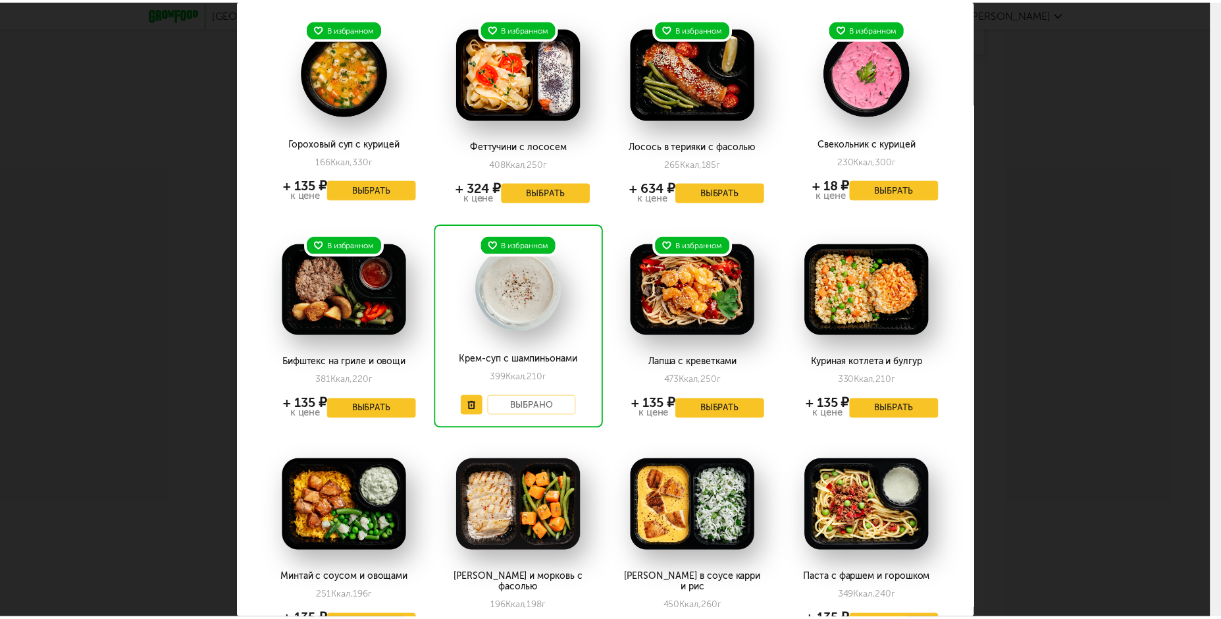
scroll to position [0, 0]
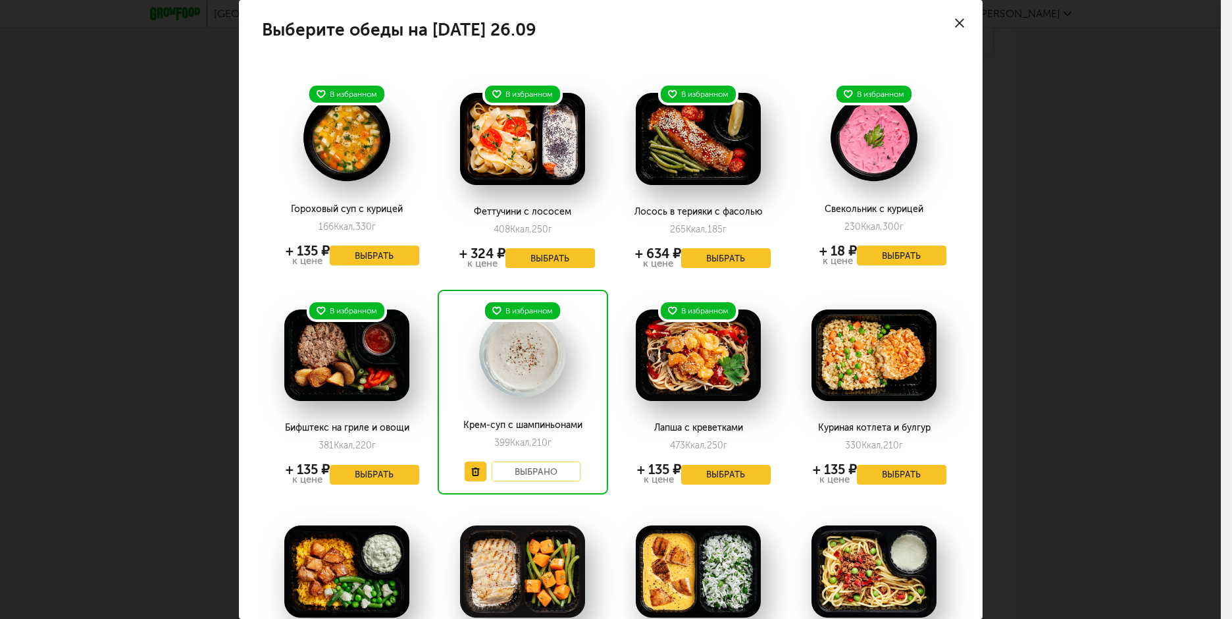
click at [947, 15] on div at bounding box center [960, 23] width 46 height 46
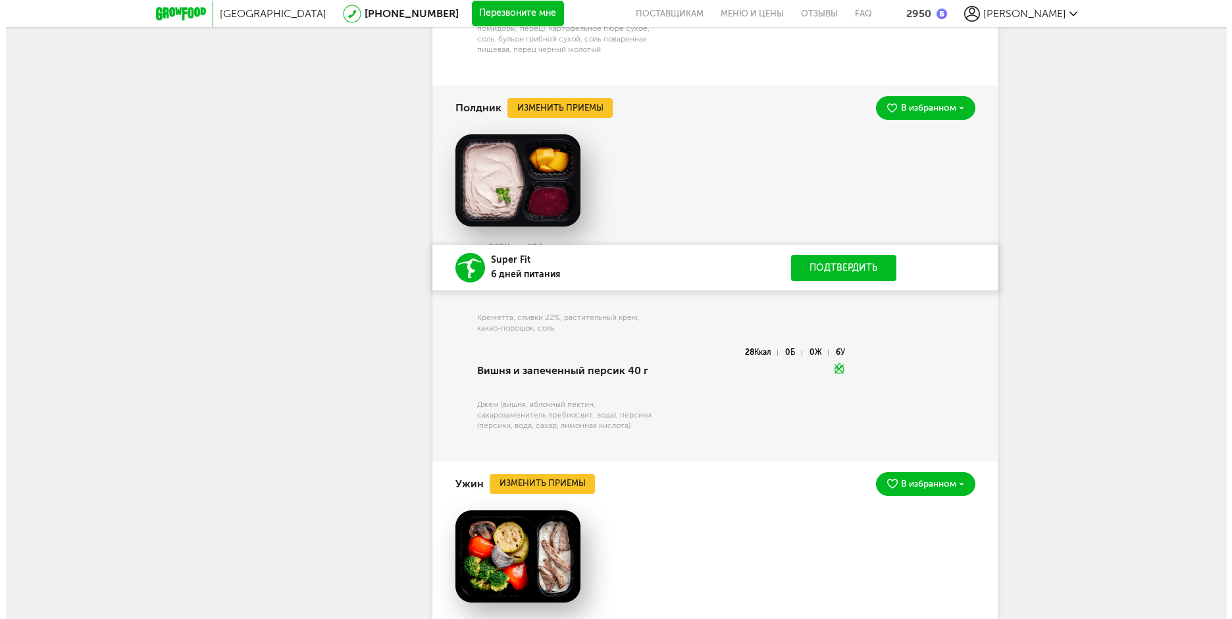
scroll to position [3577, 0]
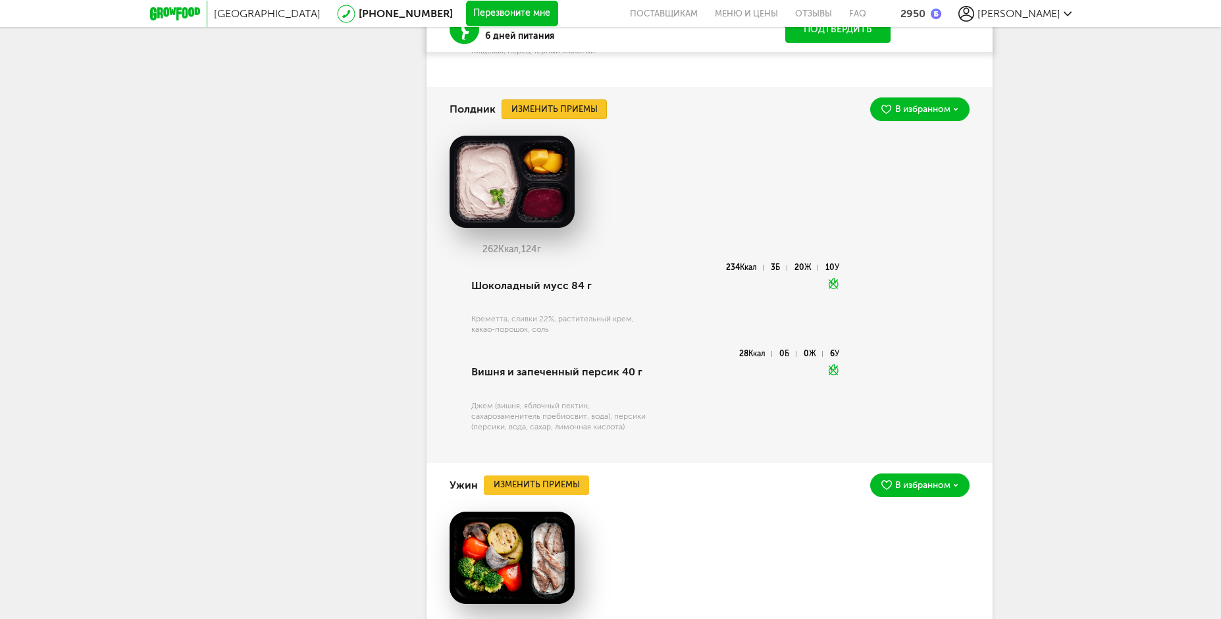
click at [570, 119] on button "Изменить приемы" at bounding box center [554, 109] width 105 height 20
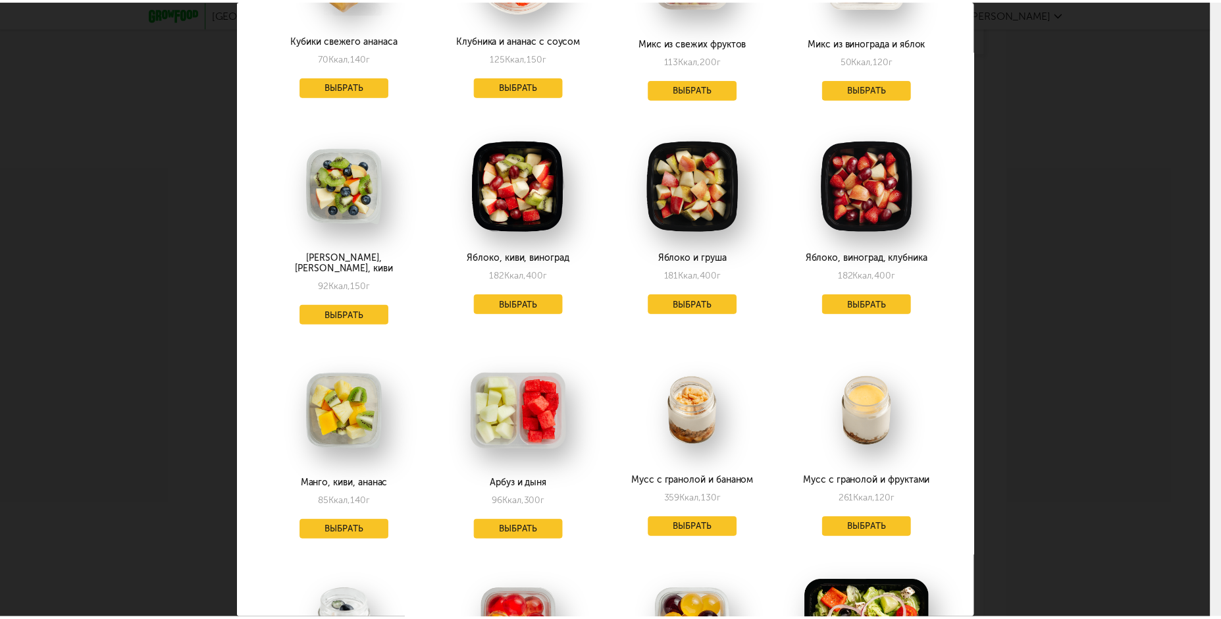
scroll to position [1316, 0]
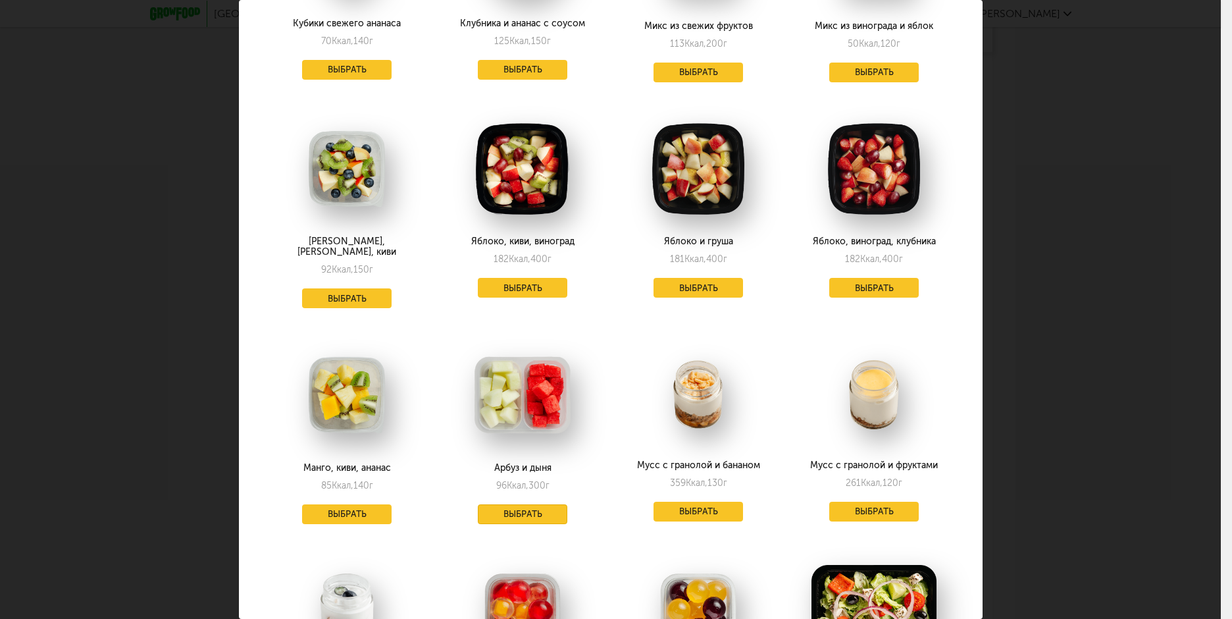
click at [558, 504] on button "Выбрать" at bounding box center [523, 514] width 90 height 20
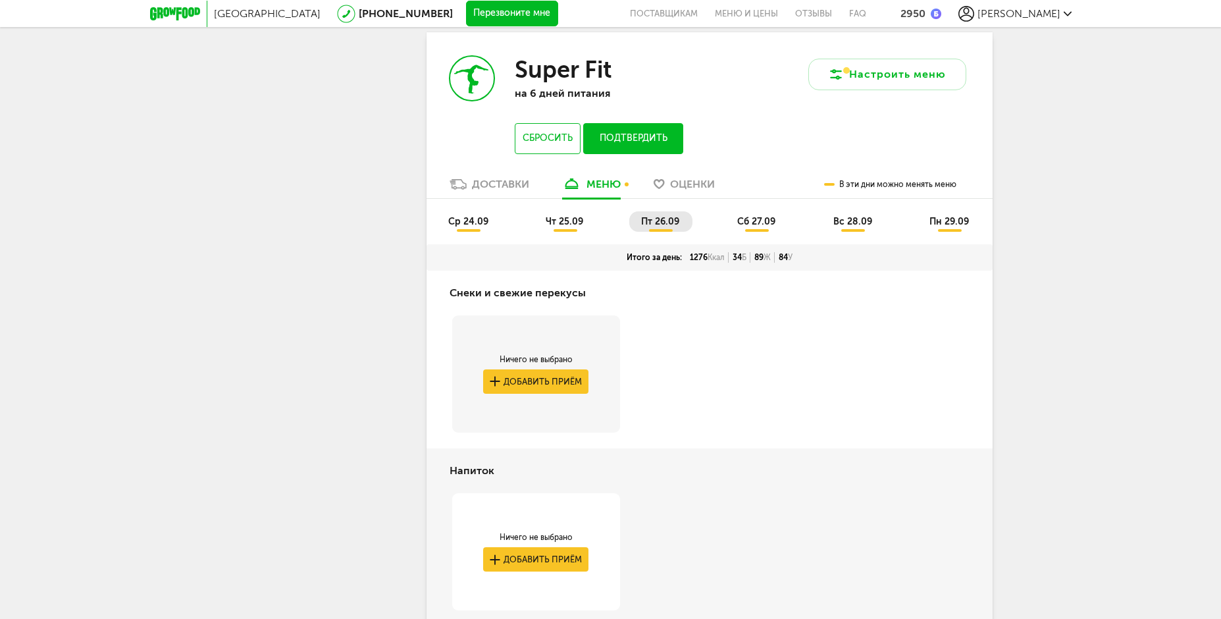
scroll to position [2064, 0]
